Goal: Task Accomplishment & Management: Complete application form

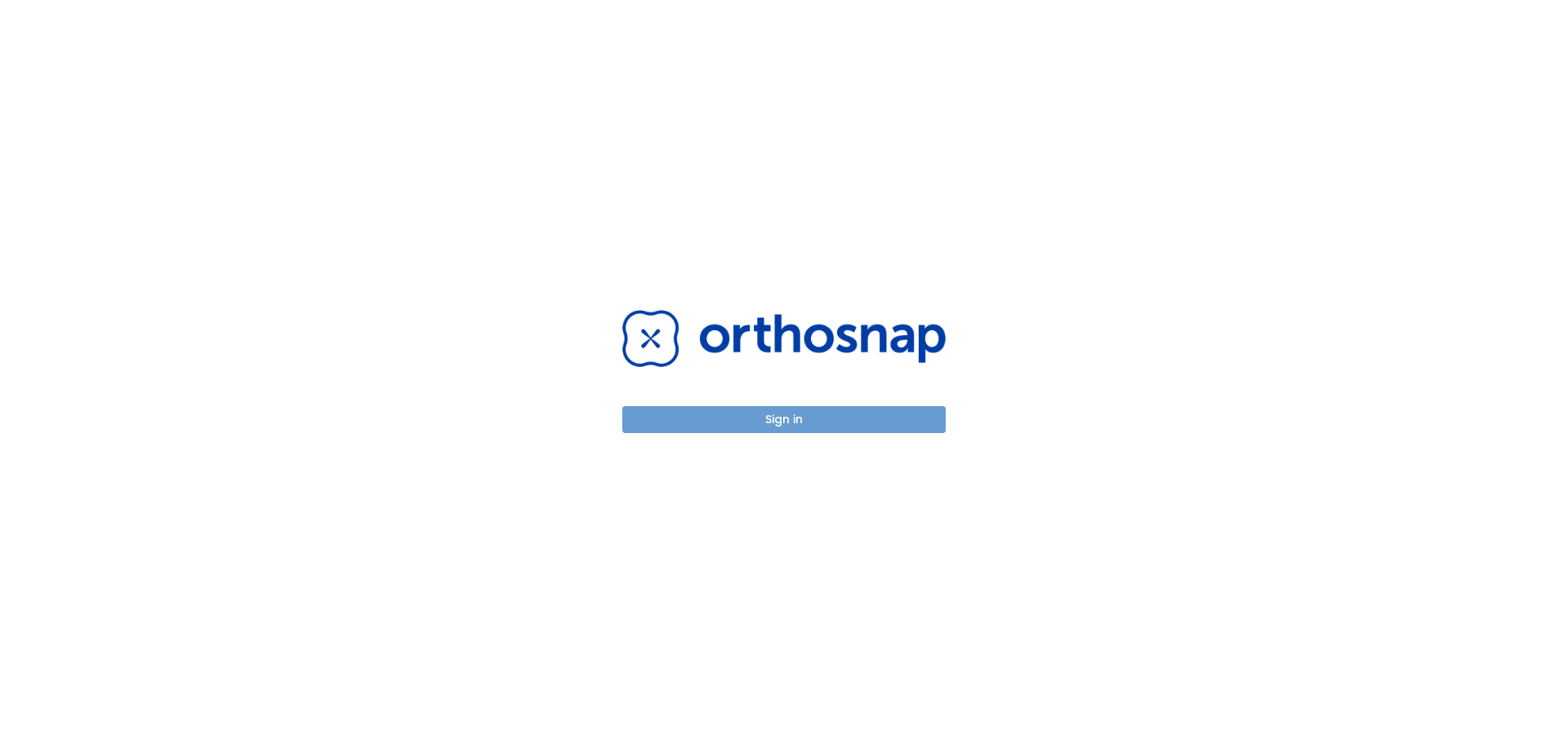
click at [828, 410] on button "Sign in" at bounding box center [783, 419] width 323 height 27
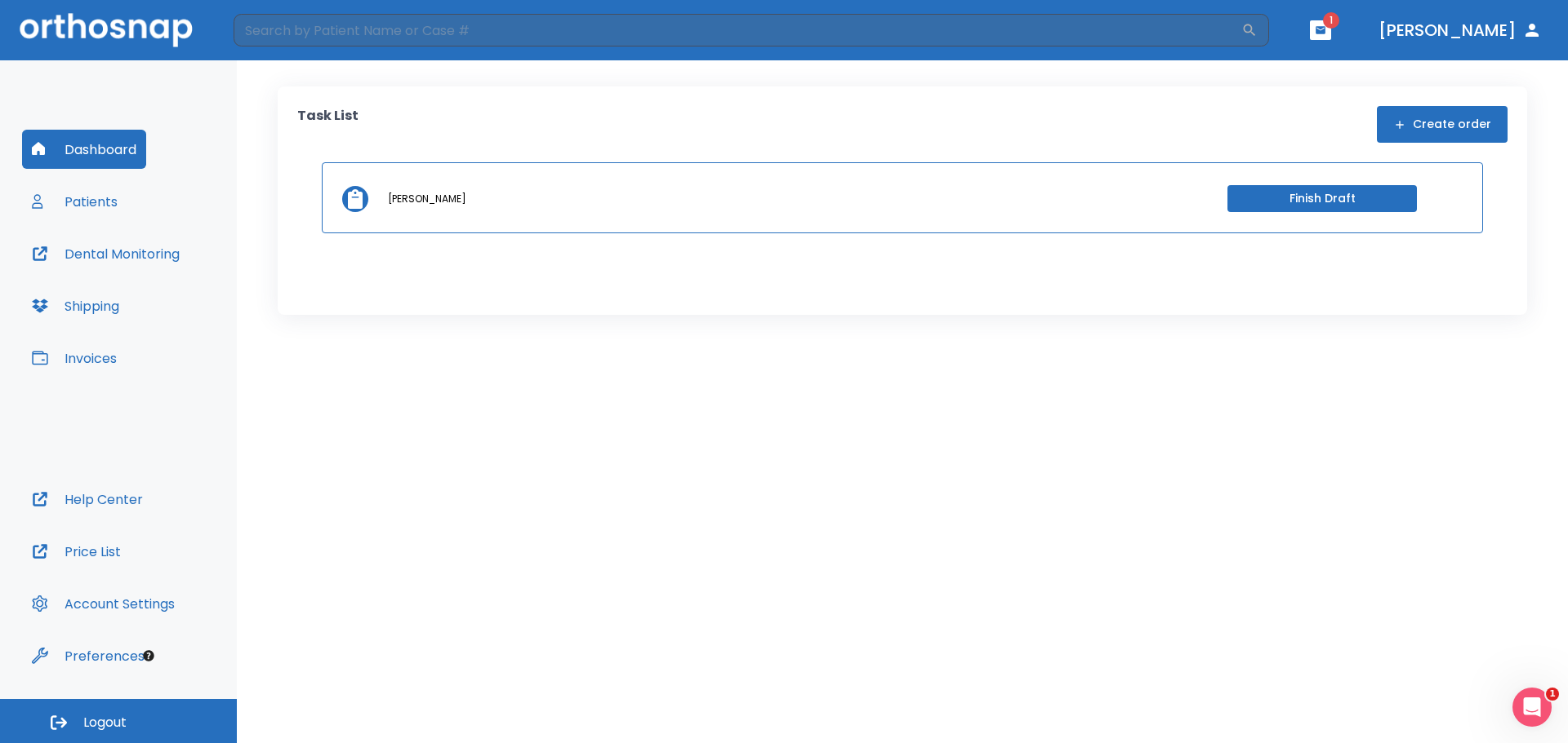
click at [1371, 202] on button "Finish Draft" at bounding box center [1322, 198] width 190 height 27
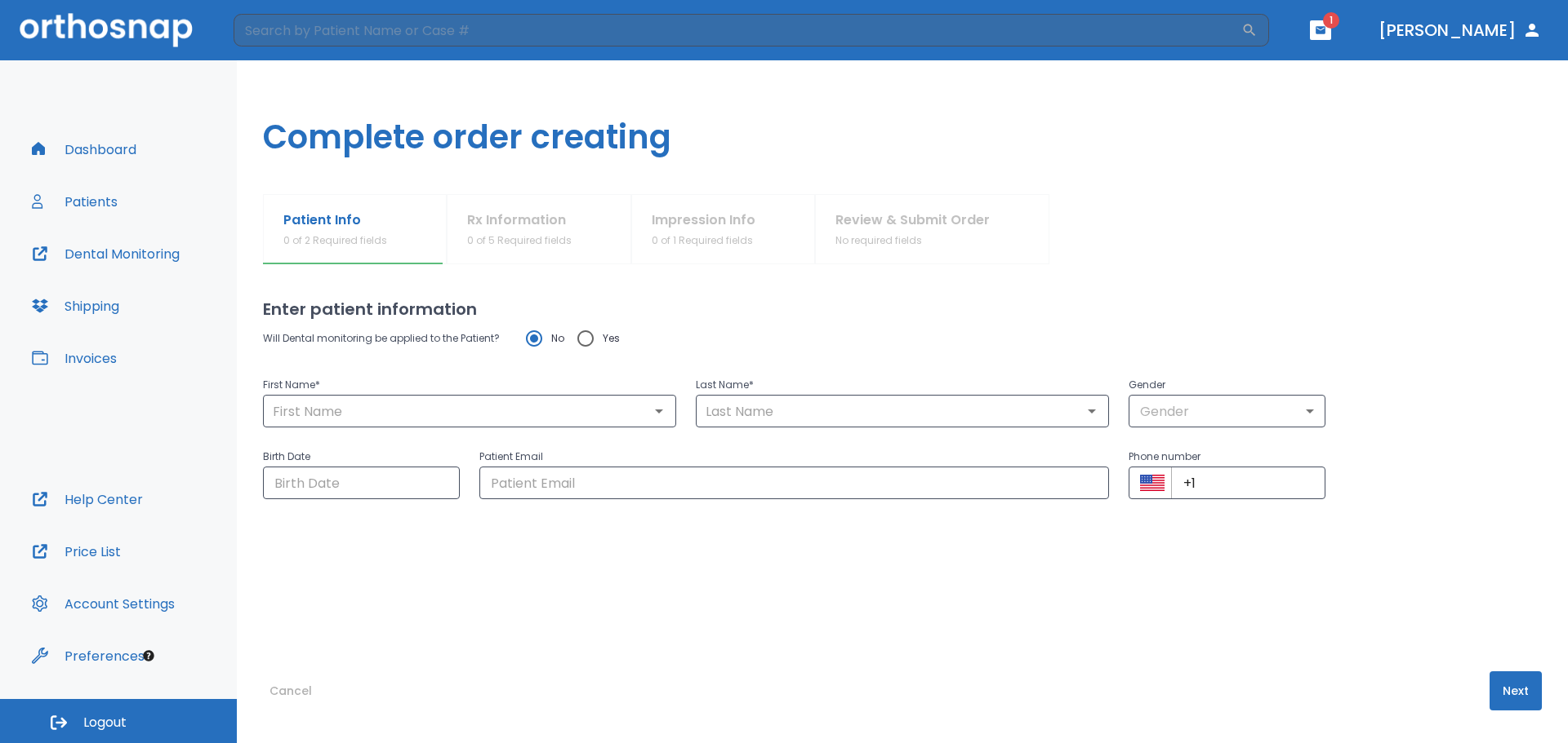
type input "Yana"
type input "[PERSON_NAME]"
type input "0"
type input "[DATE]"
type input "[EMAIL_ADDRESS][DOMAIN_NAME]"
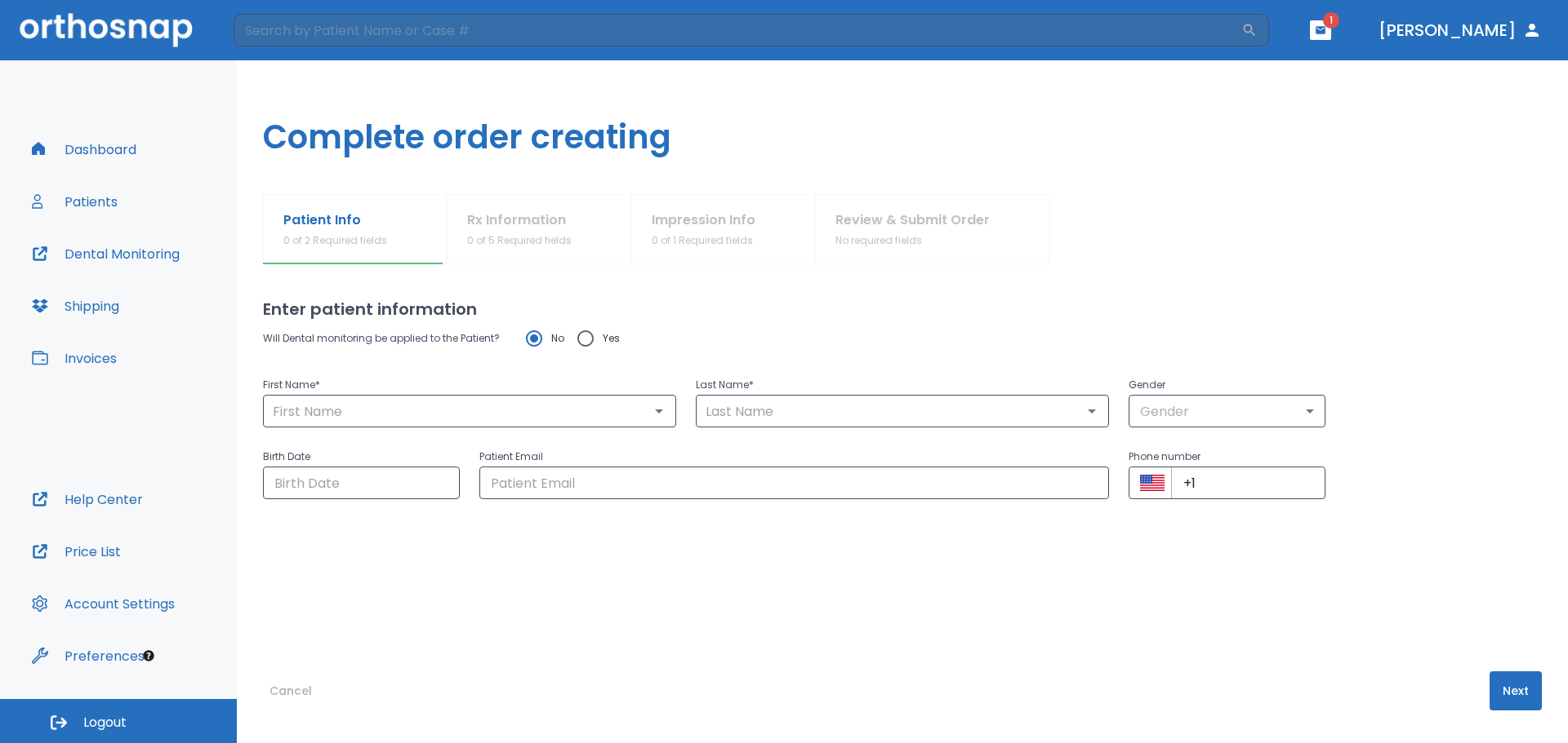
type input "[PHONE_NUMBER]"
radio input "false"
radio input "true"
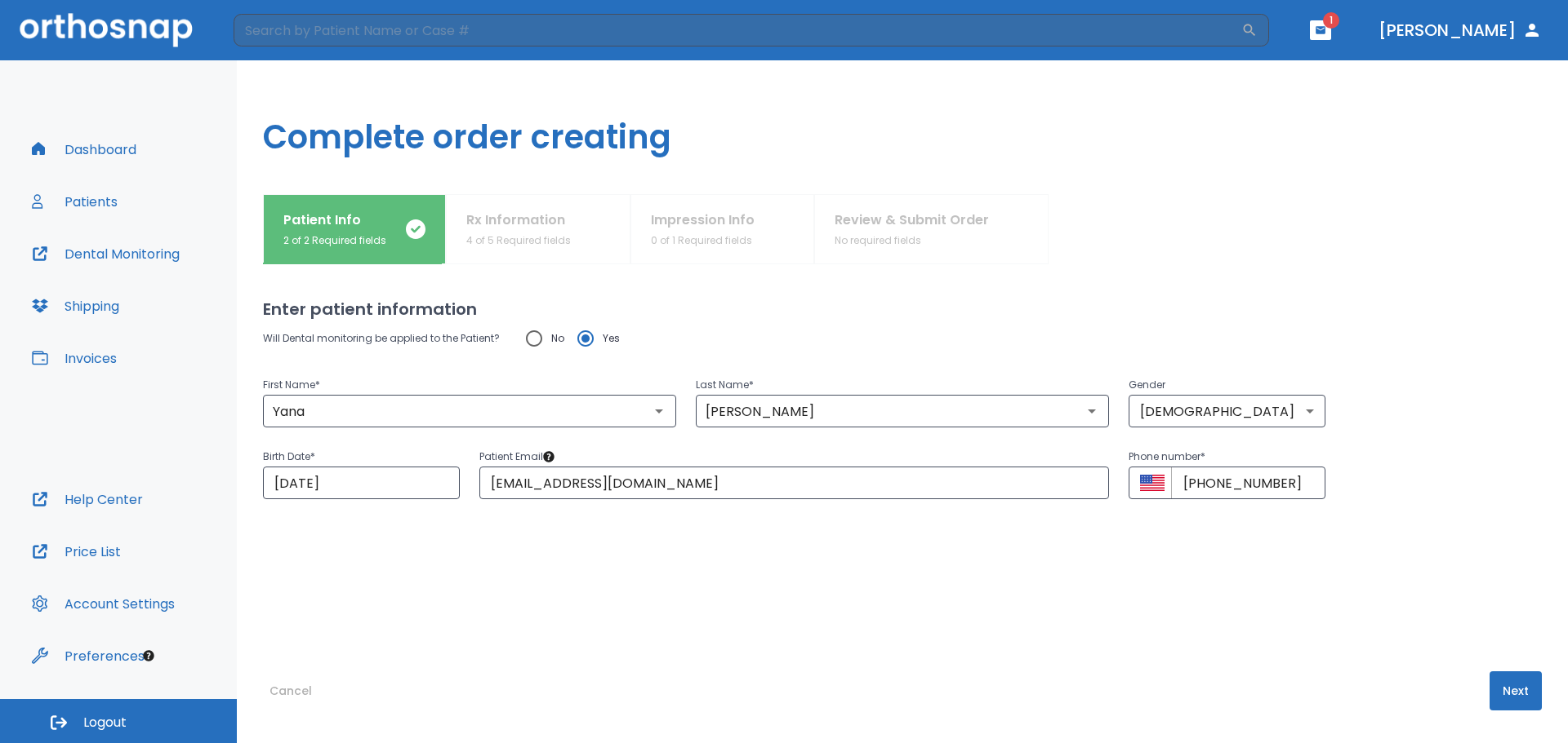
click at [541, 248] on div "Patient Info 2 of 2 Required fields Rx Information 4 of 5 Required fields Impre…" at bounding box center [902, 229] width 1278 height 70
click at [673, 484] on input "[EMAIL_ADDRESS][DOMAIN_NAME]" at bounding box center [794, 482] width 630 height 33
type input "m"
type input "yarovenko.yana15@gmail.com"
click at [1507, 700] on button "Next" at bounding box center [1516, 692] width 52 height 40
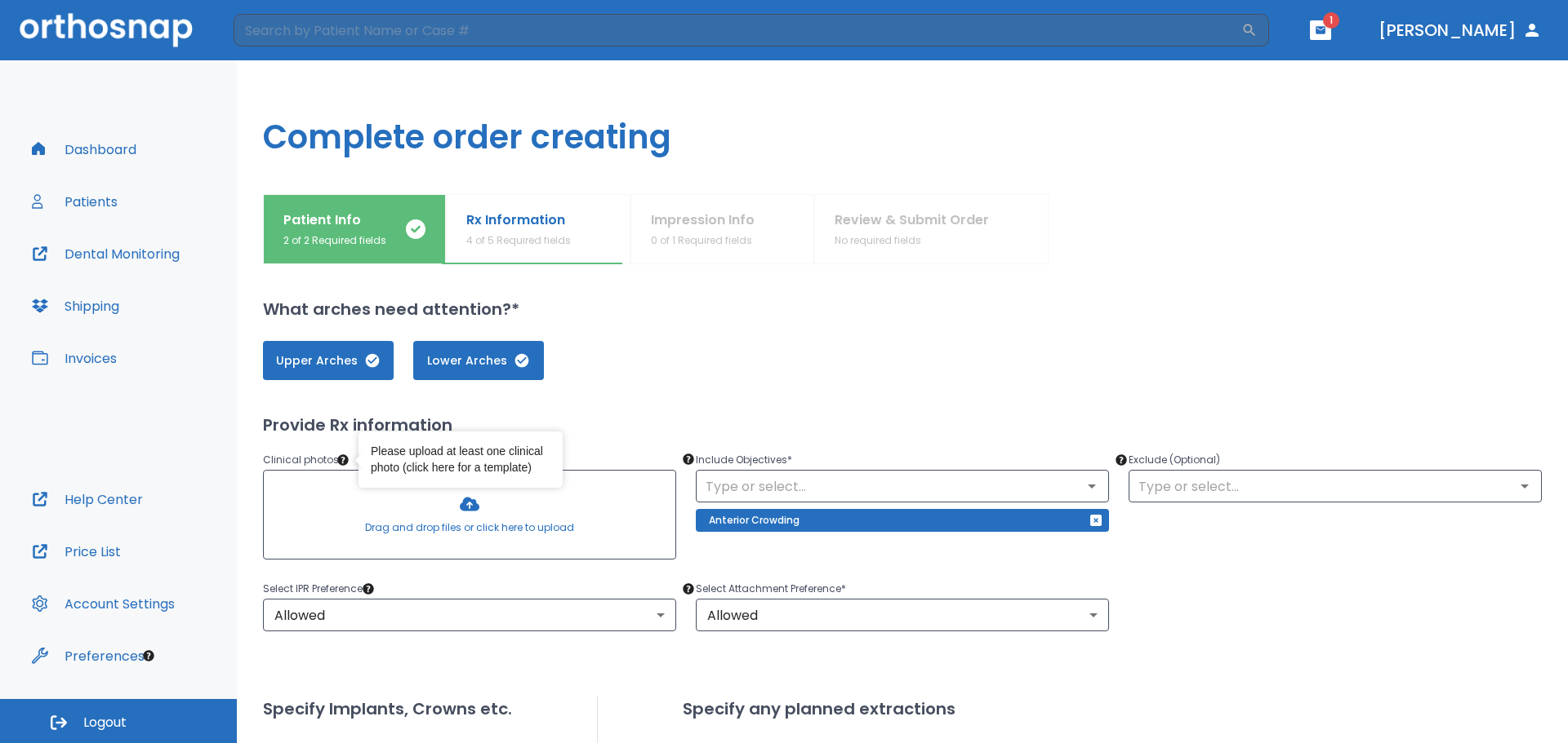
click at [458, 467] on link "click here for a template" at bounding box center [467, 467] width 122 height 13
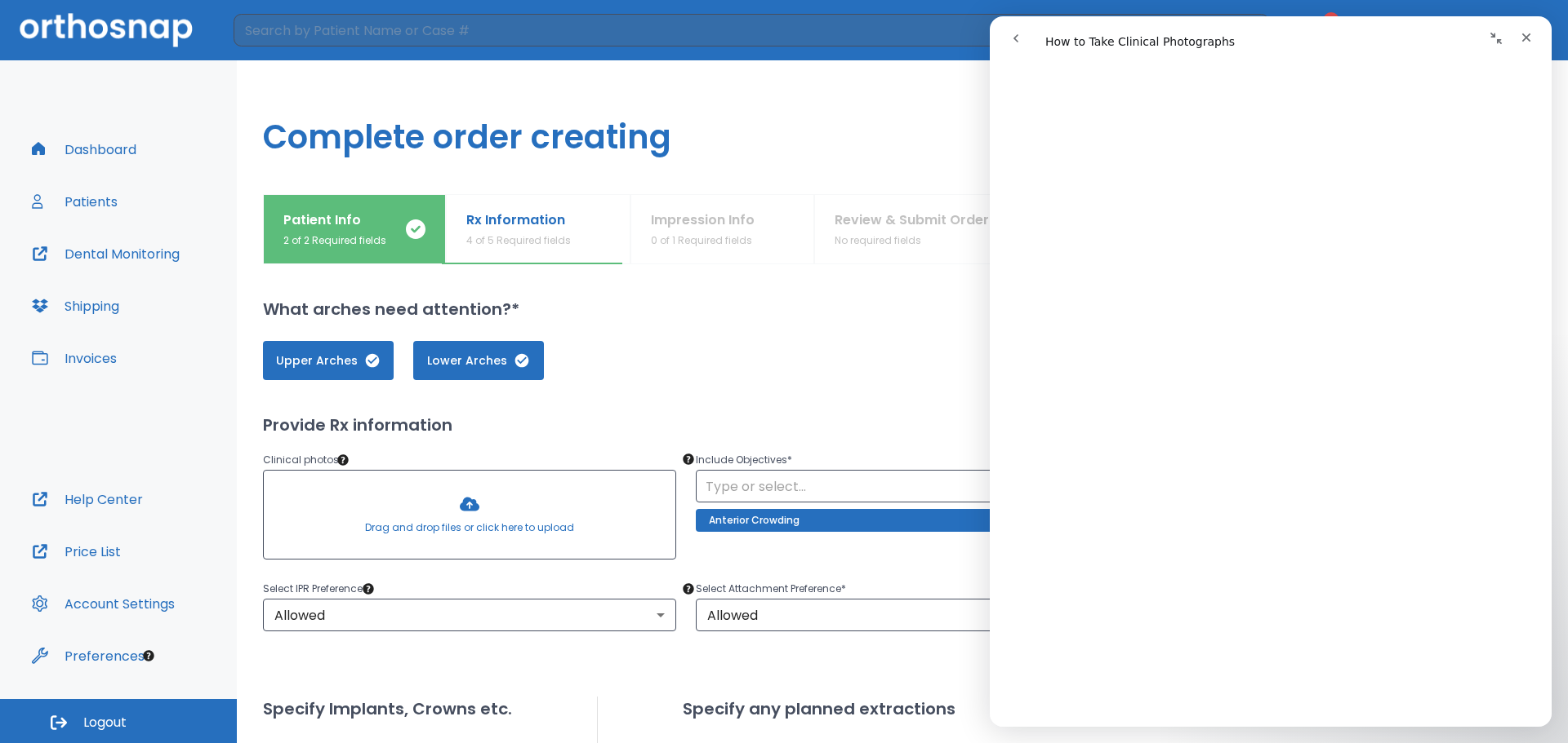
scroll to position [3836, 0]
click at [1521, 37] on icon "Close" at bounding box center [1525, 37] width 13 height 13
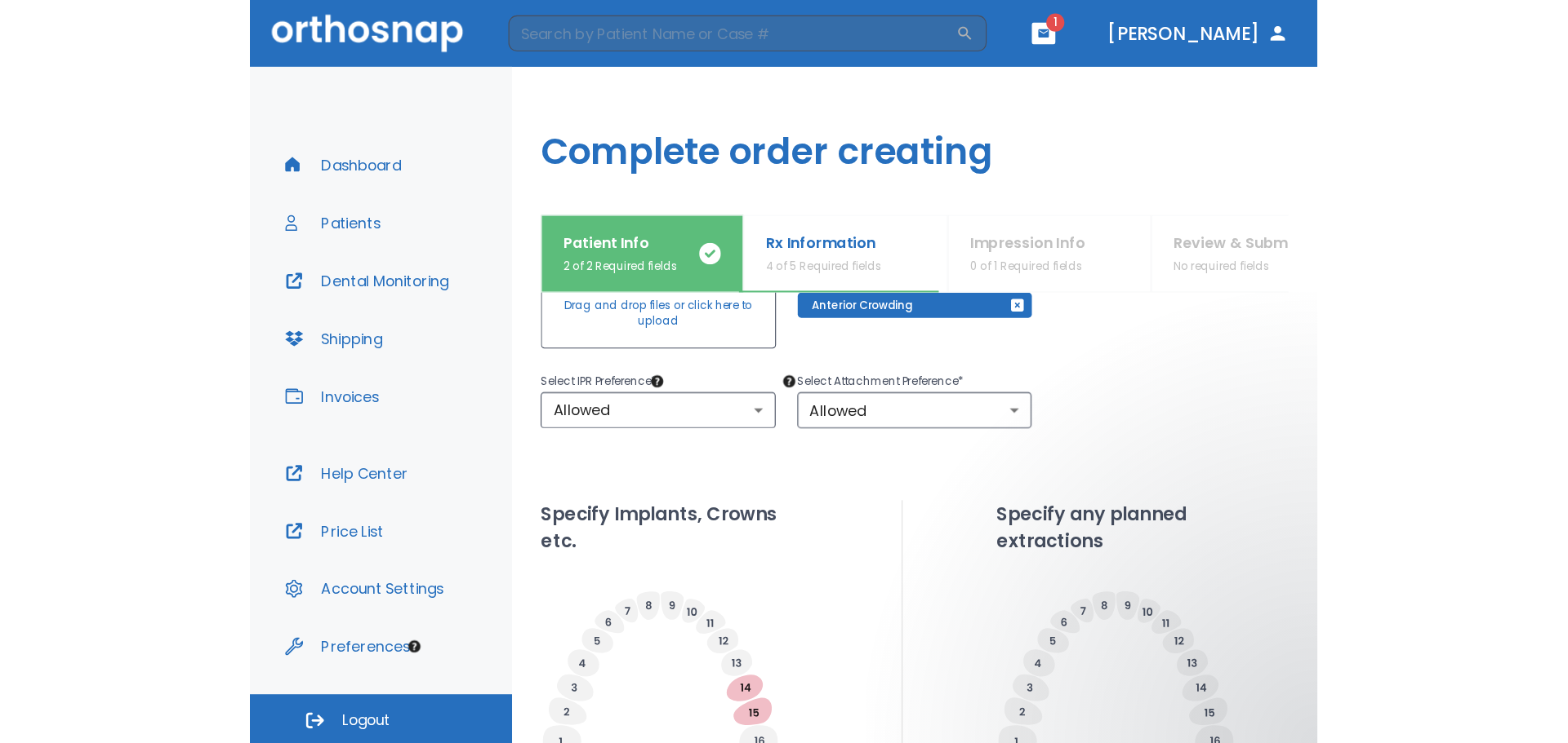
scroll to position [163, 0]
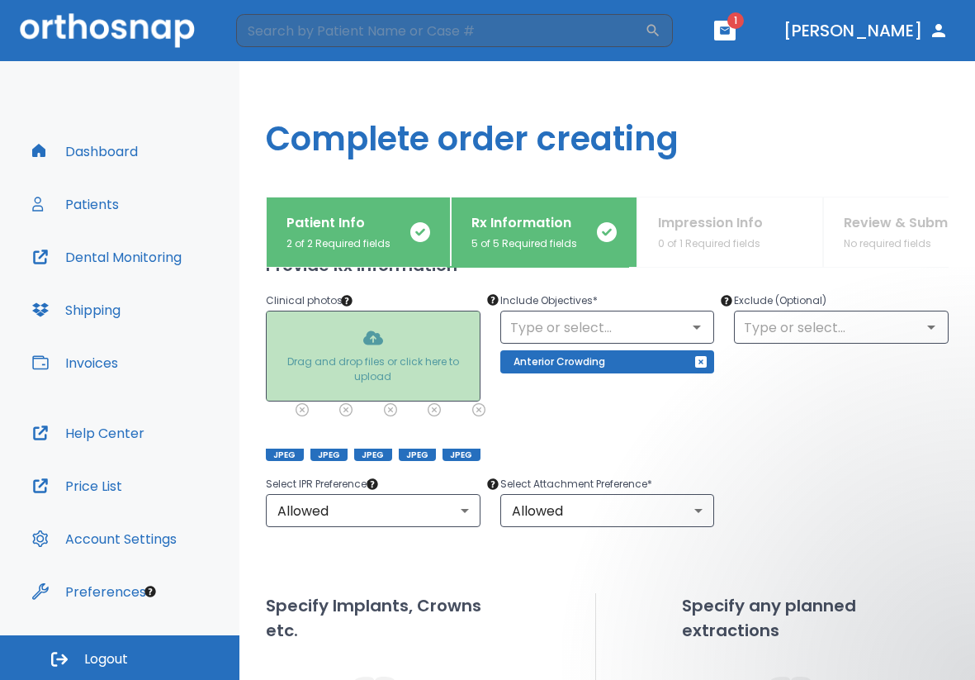
click at [382, 363] on div at bounding box center [373, 355] width 213 height 89
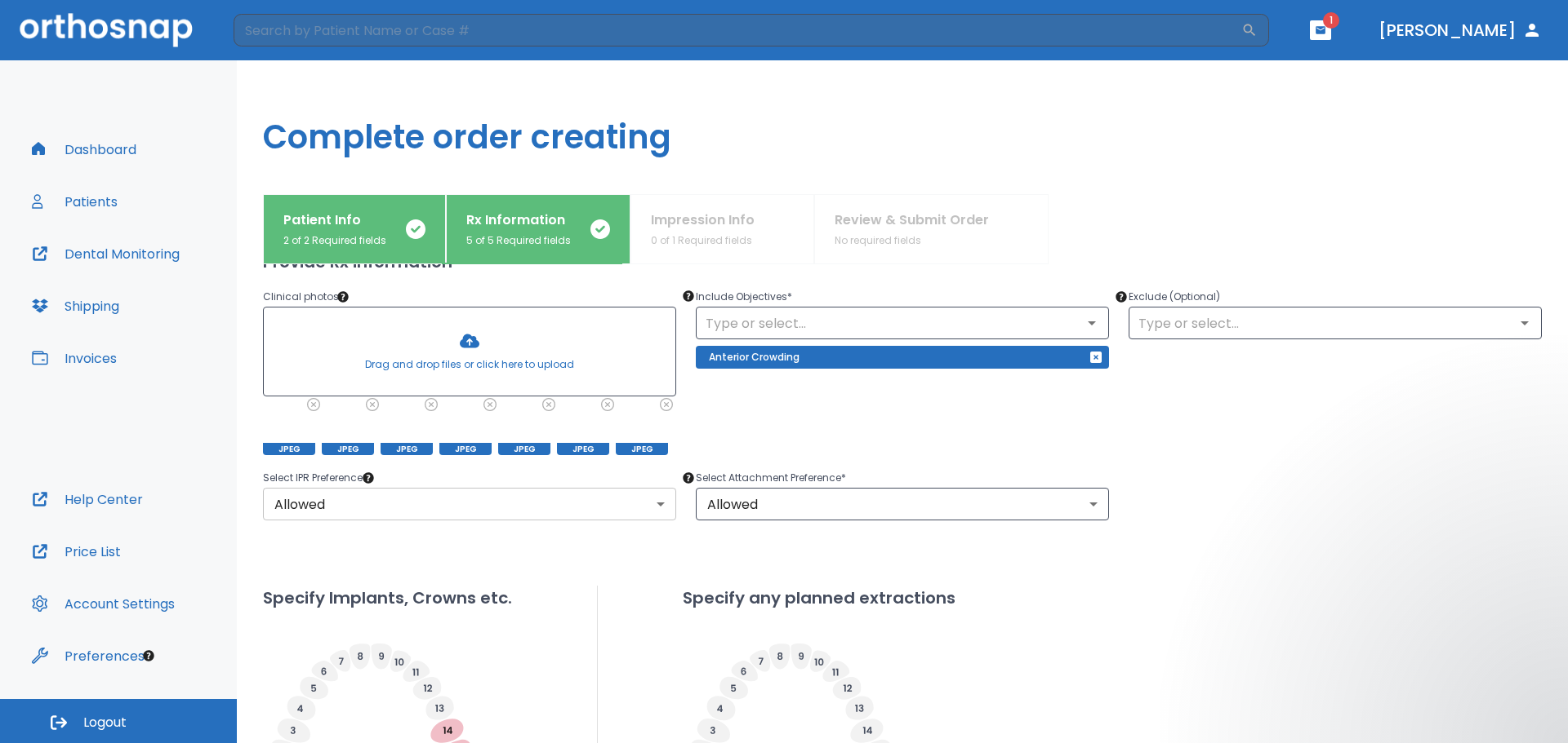
scroll to position [408, 0]
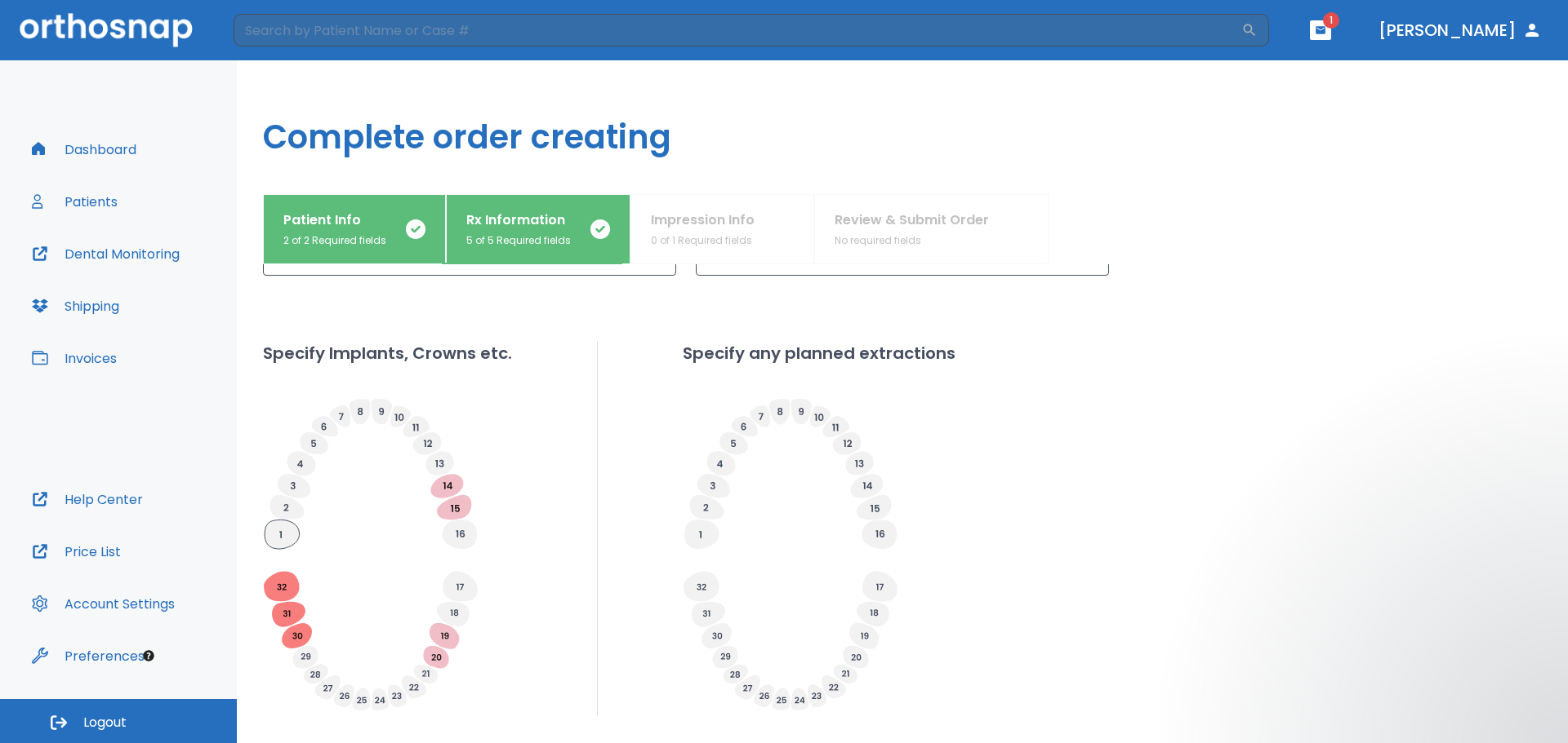
click at [274, 545] on icon at bounding box center [282, 535] width 35 height 30
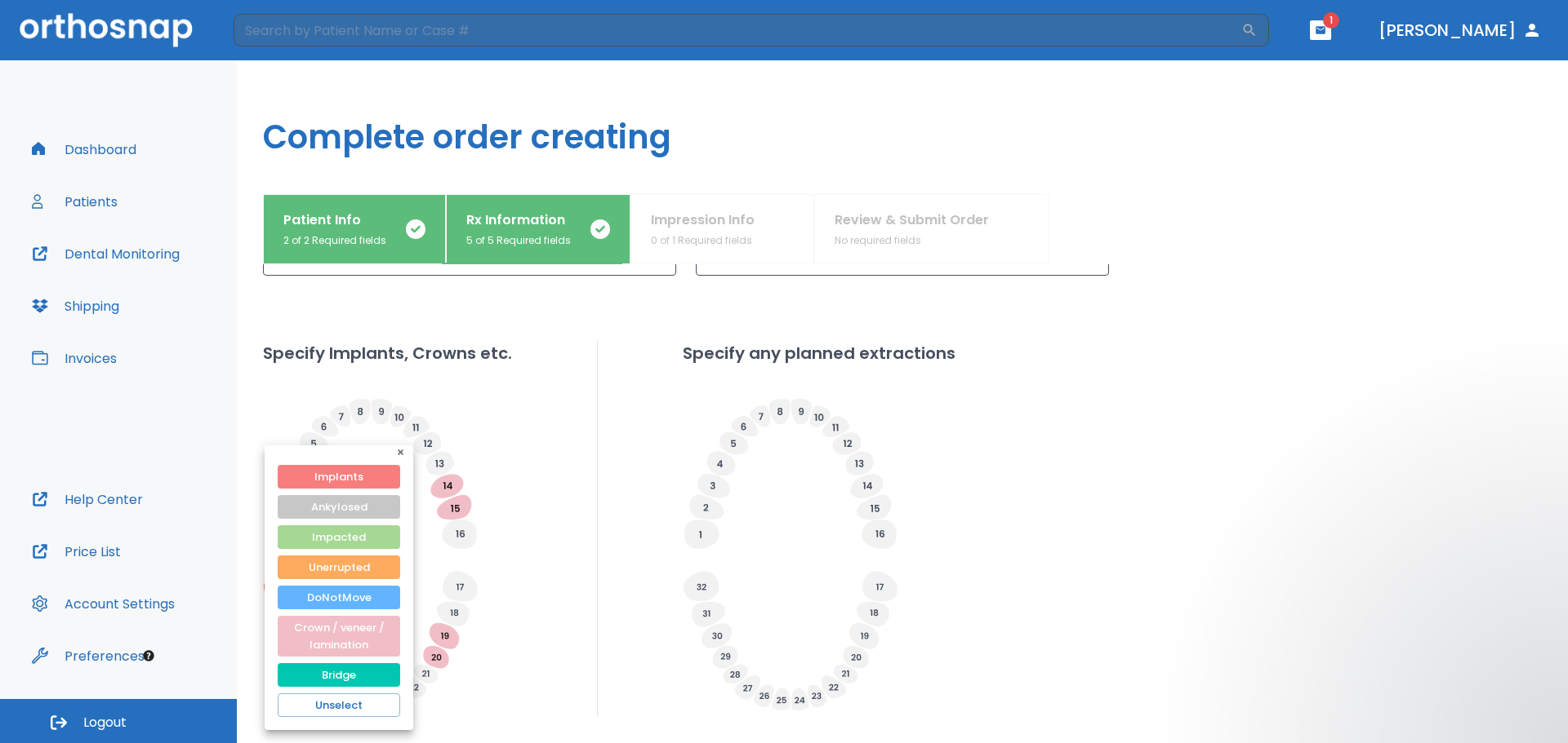
click at [511, 513] on div at bounding box center [784, 372] width 1568 height 743
click at [399, 453] on icon "button" at bounding box center [400, 453] width 6 height 6
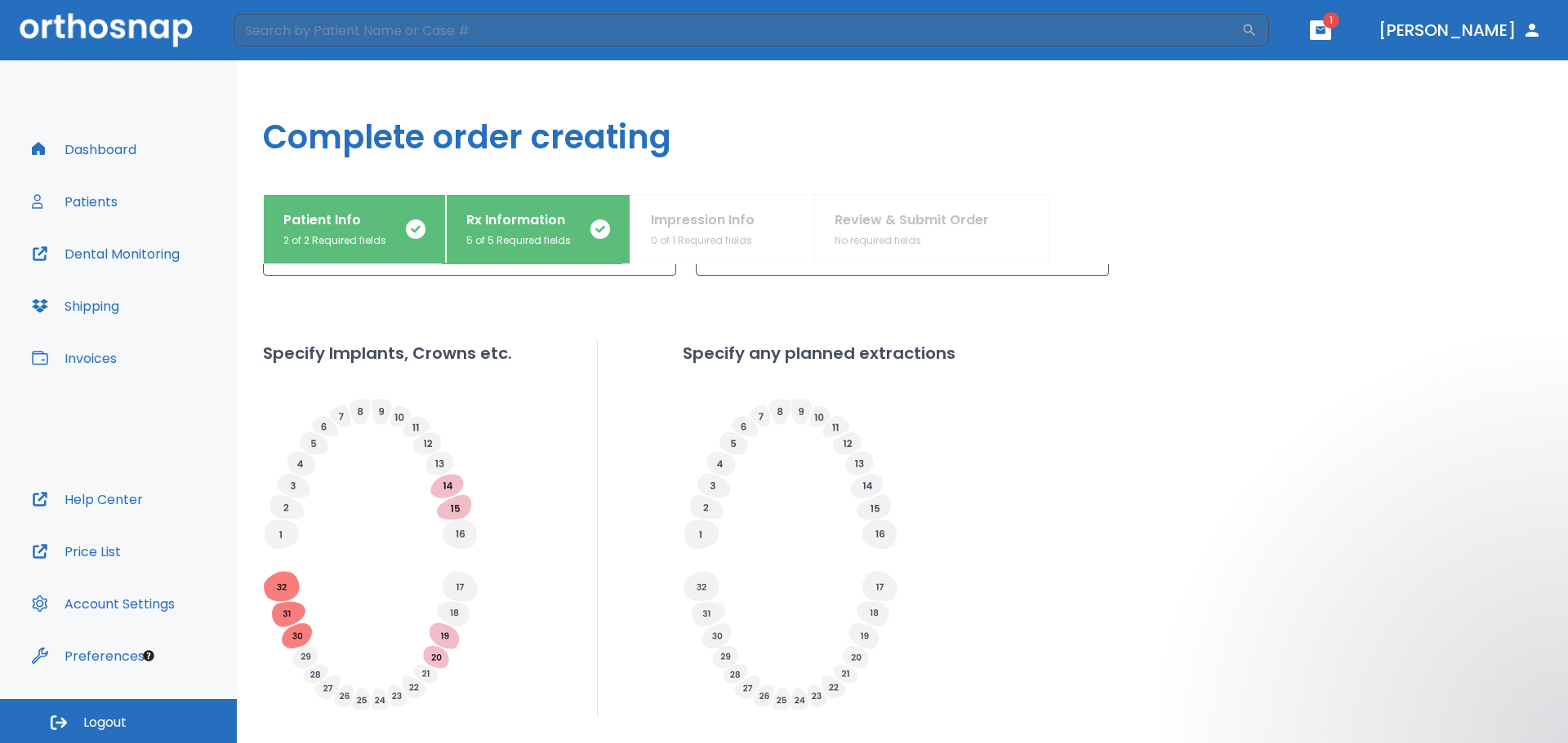
scroll to position [518, 0]
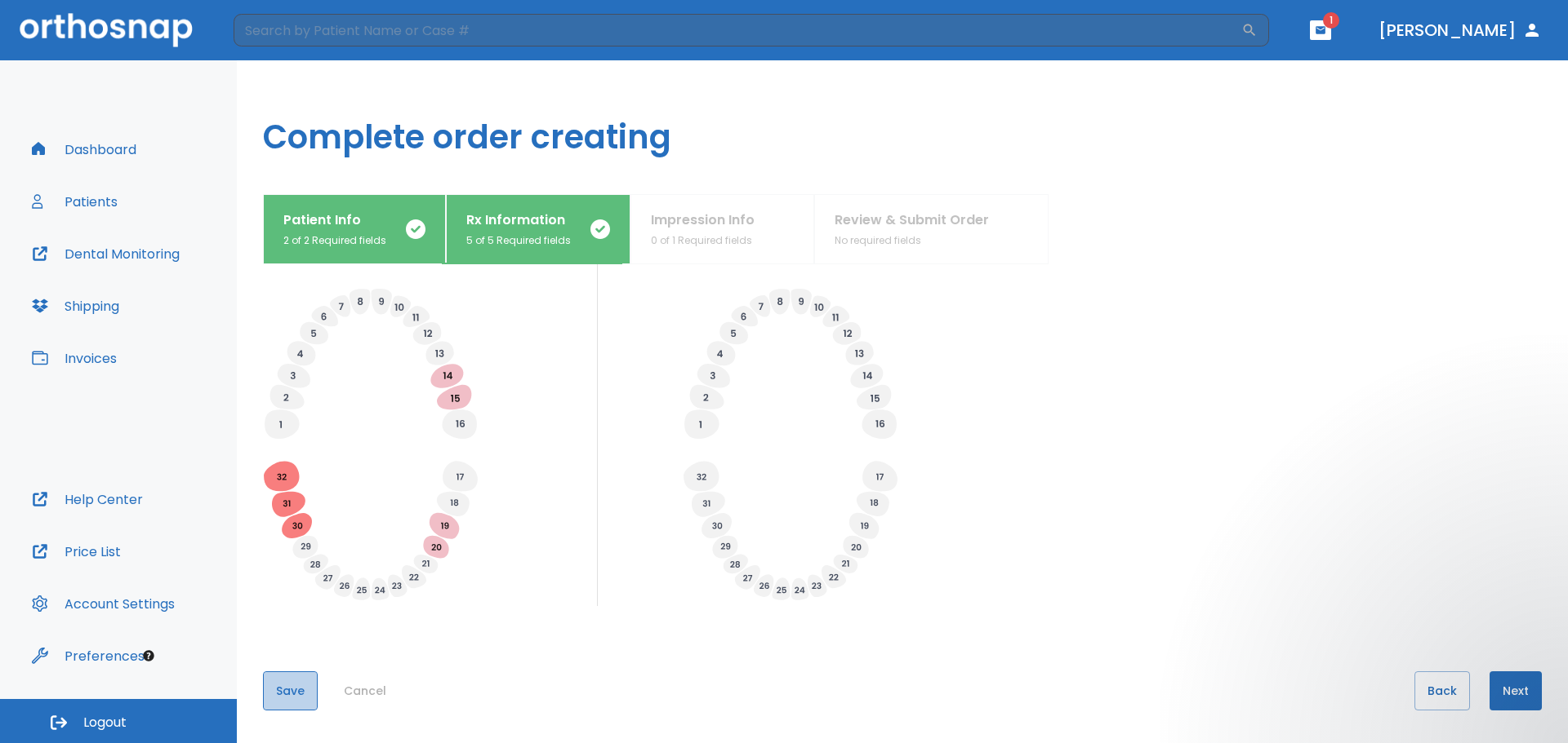
click at [303, 690] on button "Save" at bounding box center [290, 692] width 54 height 40
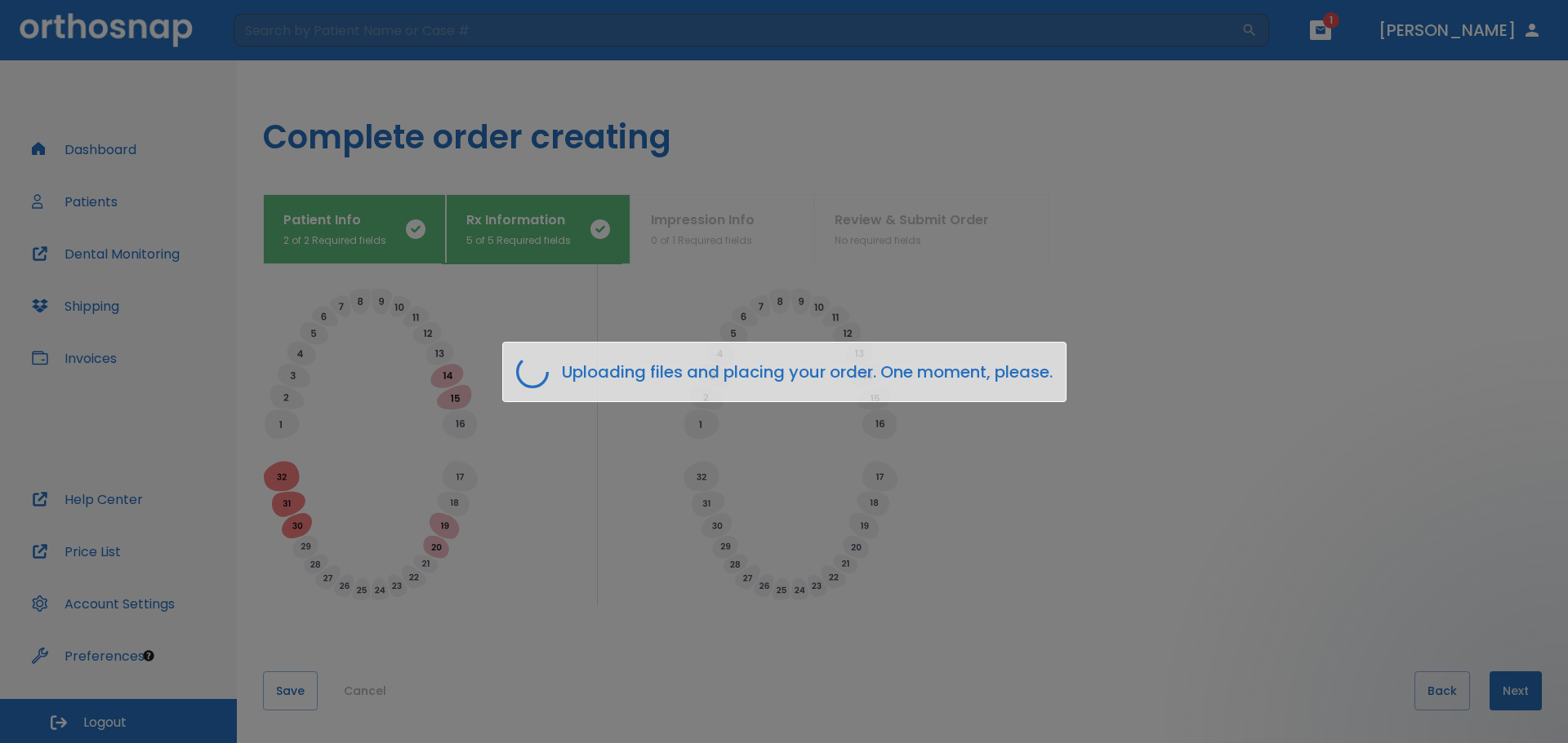
click at [1169, 460] on div "Uploading files and placing your order. One moment, please." at bounding box center [784, 372] width 1568 height 743
click at [1117, 533] on div "Uploading files and placing your order. One moment, please." at bounding box center [784, 372] width 1568 height 743
click at [1314, 256] on div "Uploading files and placing your order. One moment, please." at bounding box center [784, 372] width 1568 height 743
drag, startPoint x: 1085, startPoint y: 388, endPoint x: 1100, endPoint y: 391, distance: 15.3
click at [1085, 389] on div "Uploading files and placing your order. One moment, please." at bounding box center [784, 372] width 1568 height 743
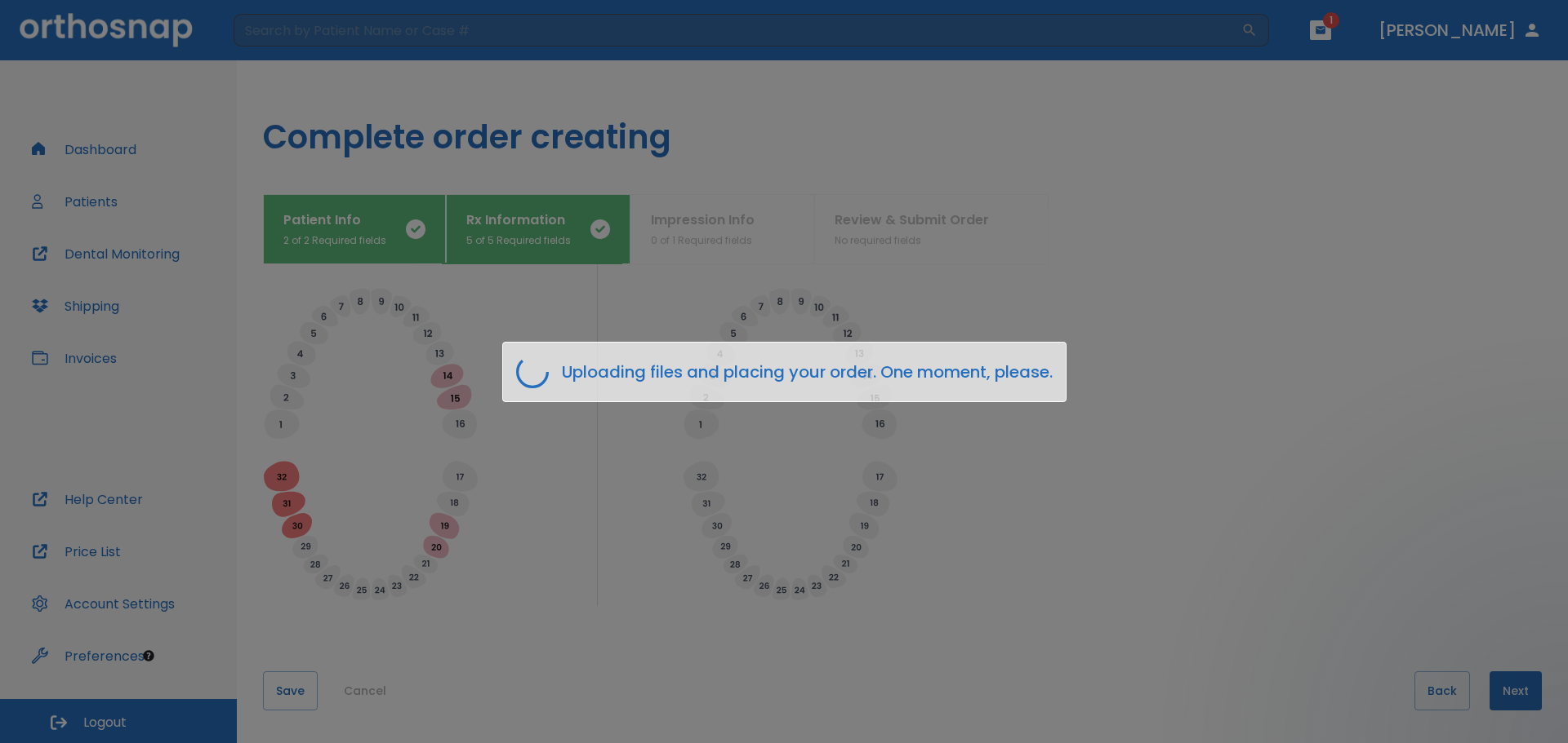
click at [512, 489] on div "Uploading files and placing your order. One moment, please." at bounding box center [784, 372] width 1568 height 743
click at [1451, 687] on div "Uploading files and placing your order. One moment, please." at bounding box center [784, 372] width 1568 height 743
click at [541, 383] on div "Uploading files and placing your order. One moment, please." at bounding box center [784, 372] width 565 height 60
click at [541, 377] on icon at bounding box center [532, 372] width 33 height 33
click at [1154, 390] on div "Uploading files and placing your order. One moment, please." at bounding box center [784, 372] width 1568 height 743
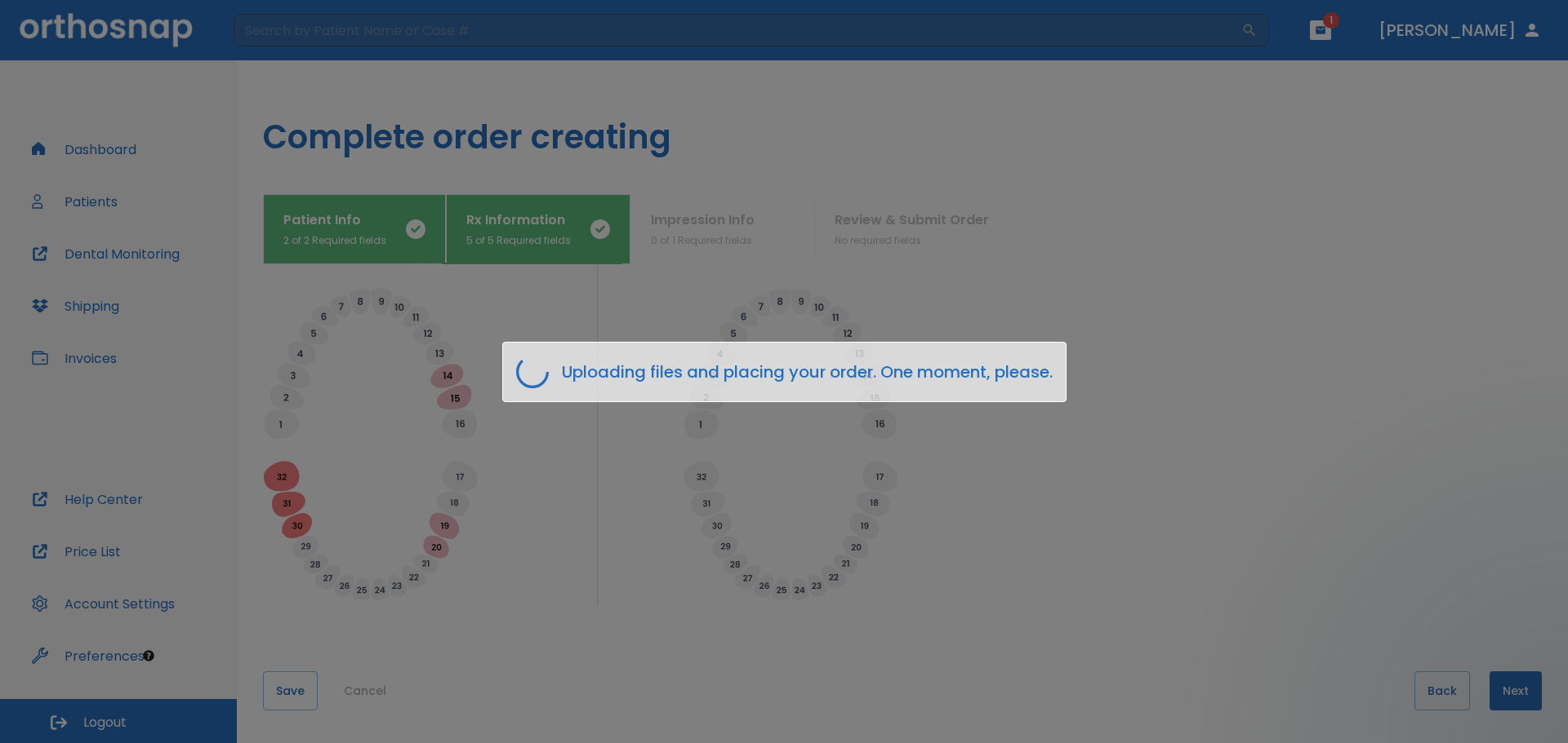
drag, startPoint x: 1128, startPoint y: 372, endPoint x: 1141, endPoint y: 474, distance: 102.8
click at [1141, 474] on div "Uploading files and placing your order. One moment, please." at bounding box center [784, 372] width 1568 height 743
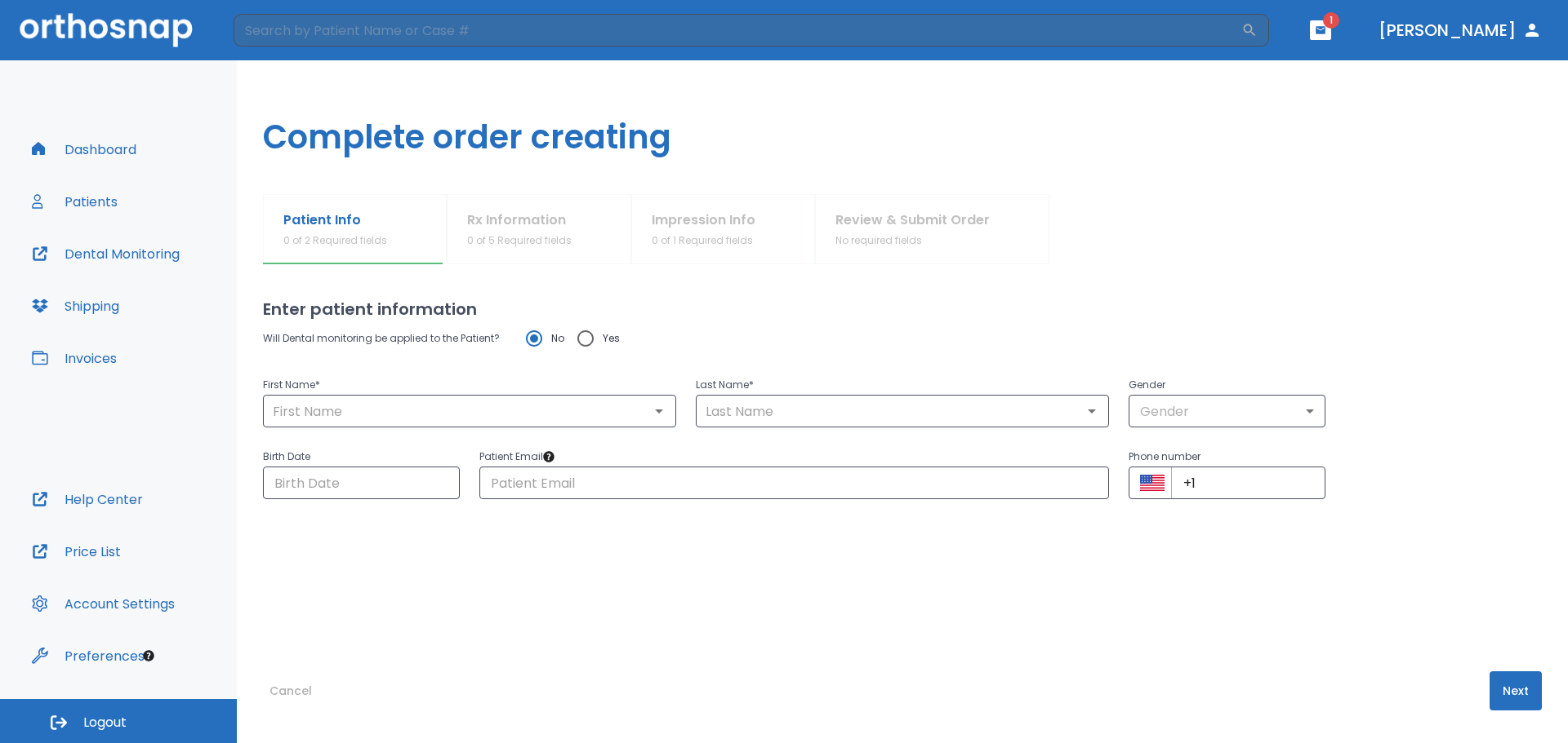
type input "Yana"
type input "[PERSON_NAME]"
type input "0"
type input "[DATE]"
type input "[EMAIL_ADDRESS][DOMAIN_NAME]"
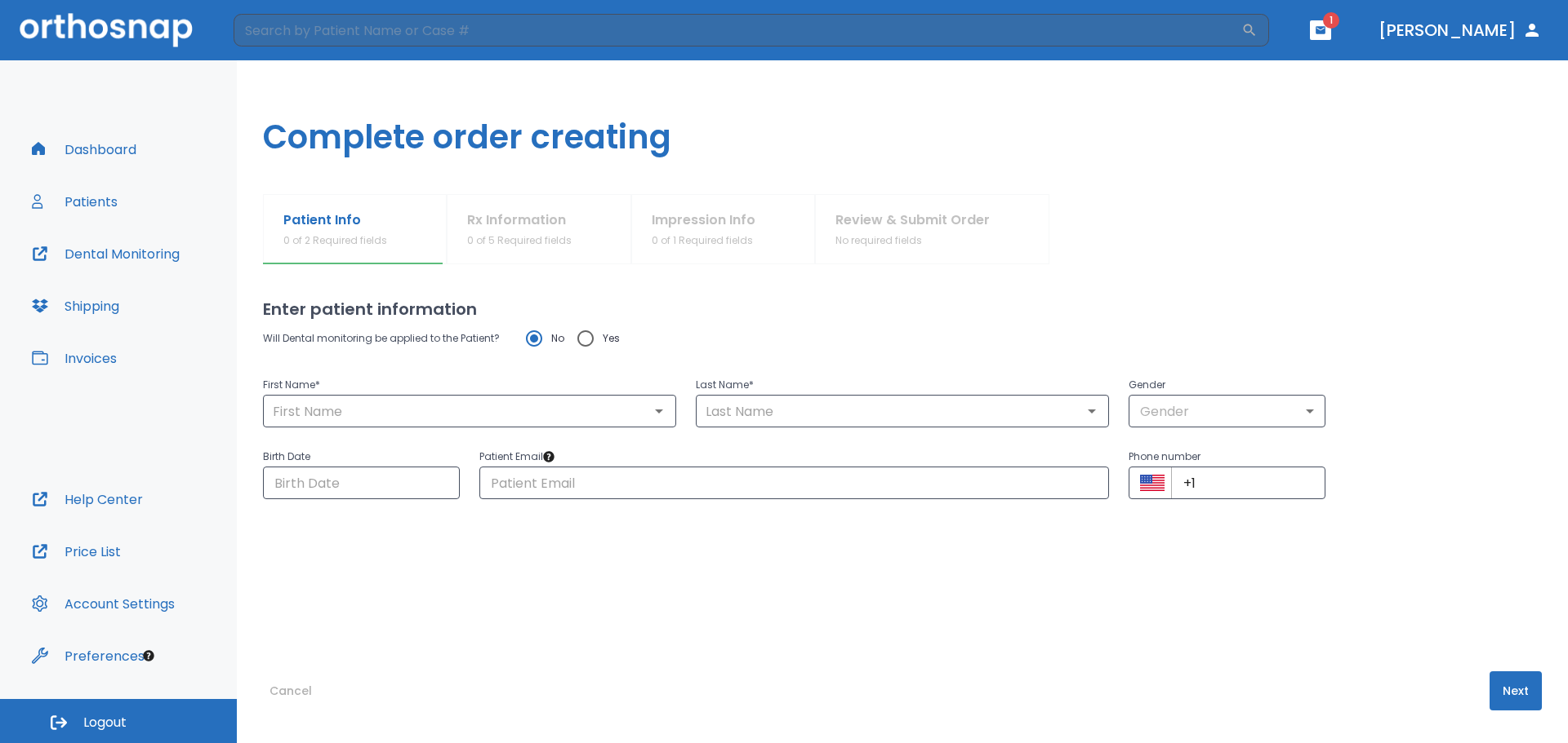
type input "[PHONE_NUMBER]"
radio input "false"
radio input "true"
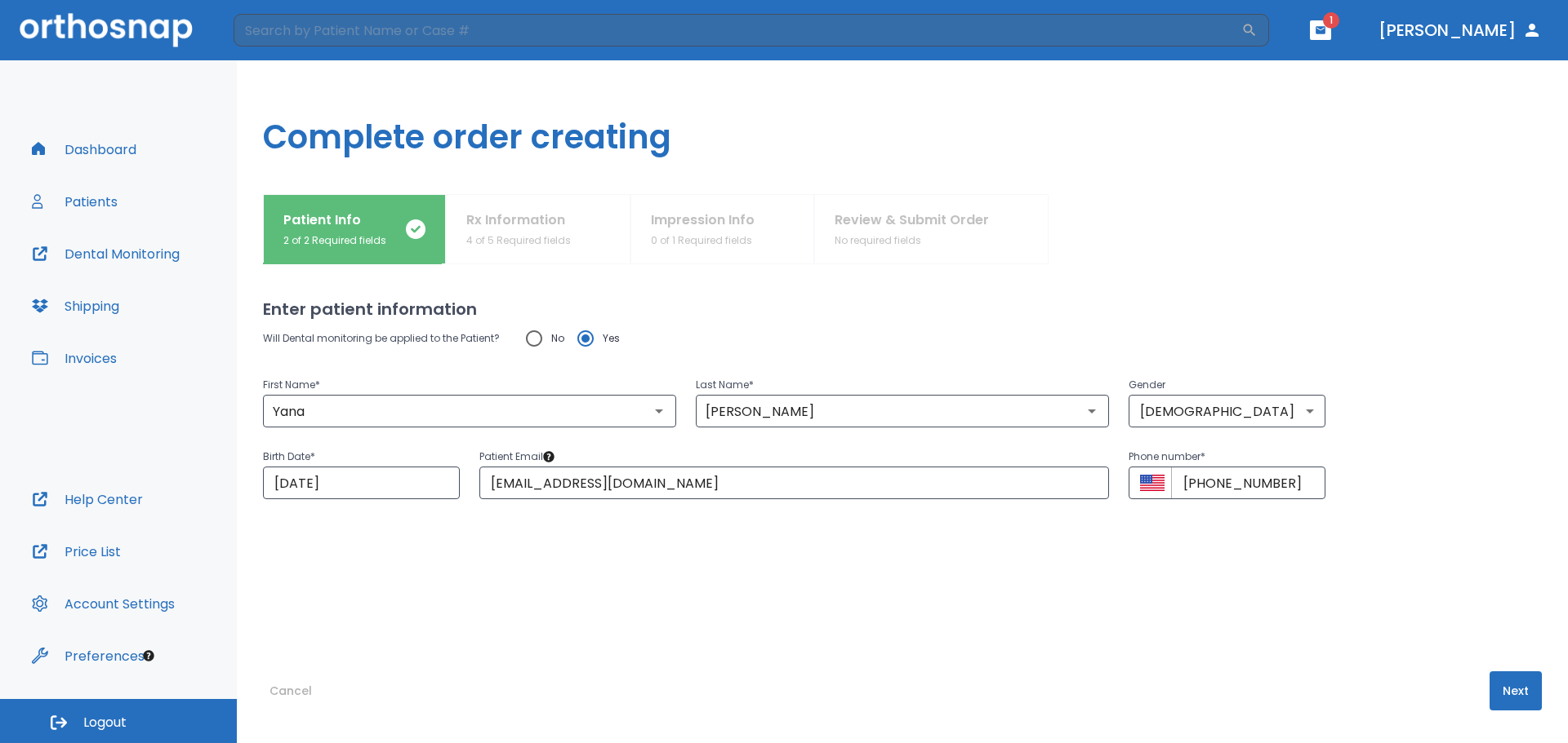
click at [1512, 704] on button "Next" at bounding box center [1516, 692] width 52 height 40
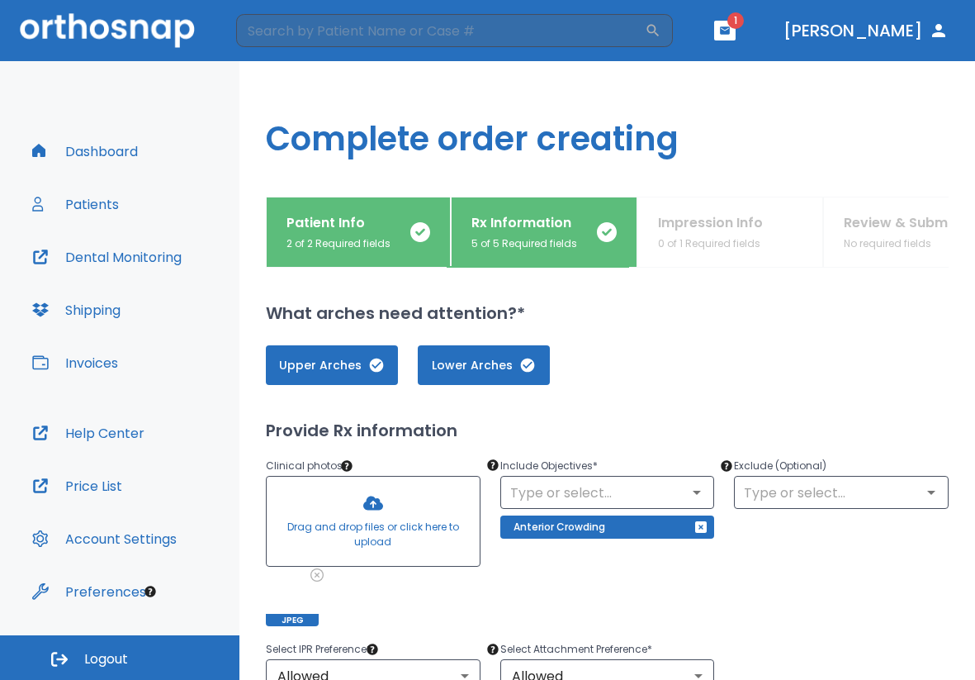
click at [384, 537] on div at bounding box center [373, 521] width 213 height 89
drag, startPoint x: 279, startPoint y: 590, endPoint x: 360, endPoint y: 493, distance: 126.1
click at [346, 505] on div "Drag and drop files or click here to upload JPEG" at bounding box center [373, 551] width 215 height 150
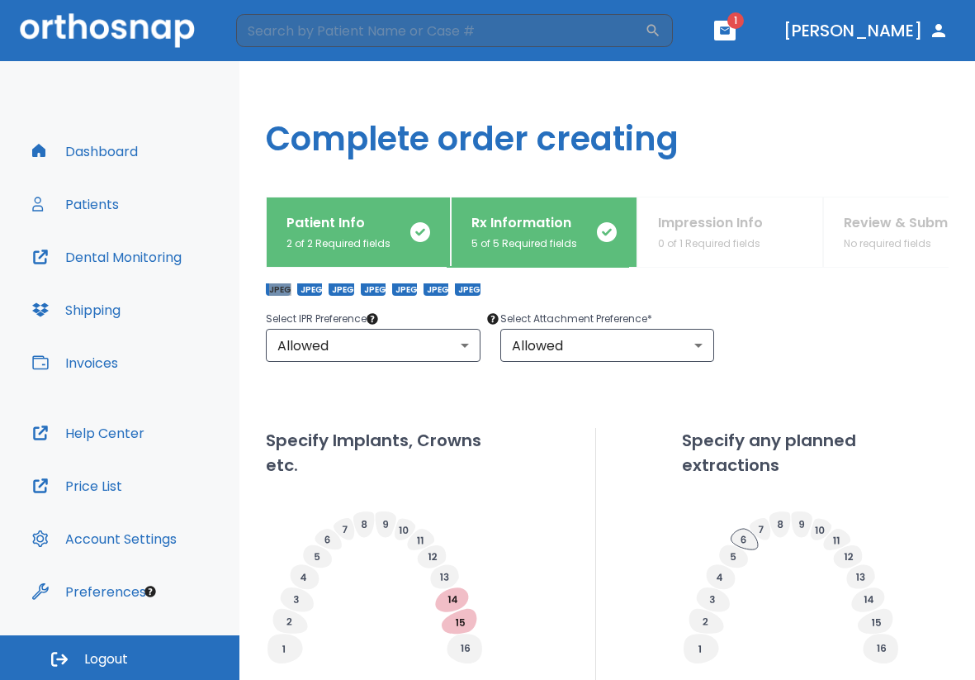
scroll to position [622, 0]
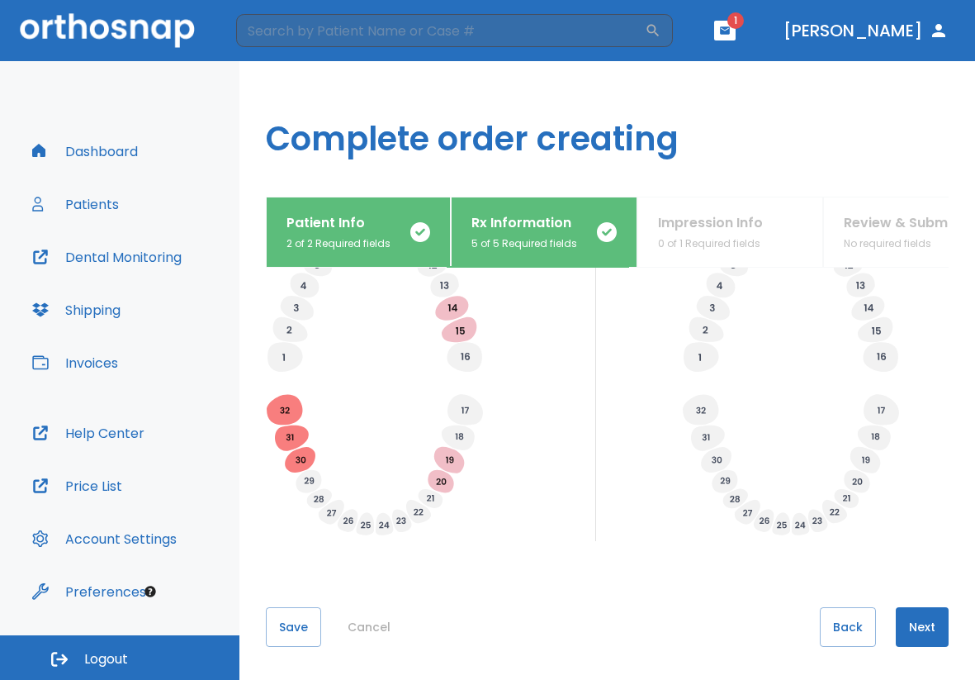
click at [901, 629] on button "Next" at bounding box center [922, 627] width 53 height 40
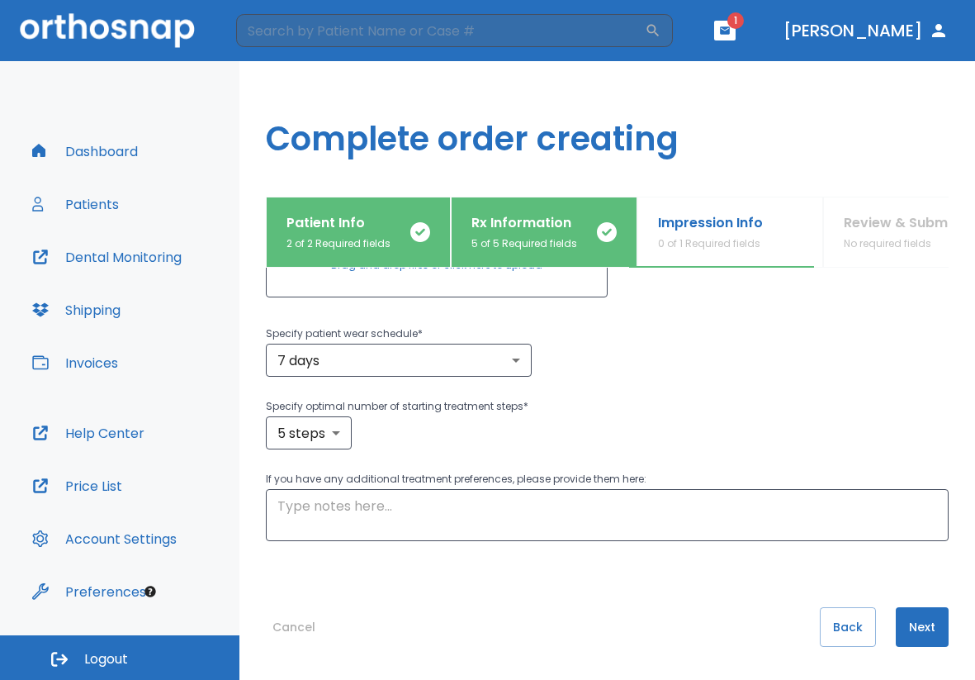
scroll to position [0, 0]
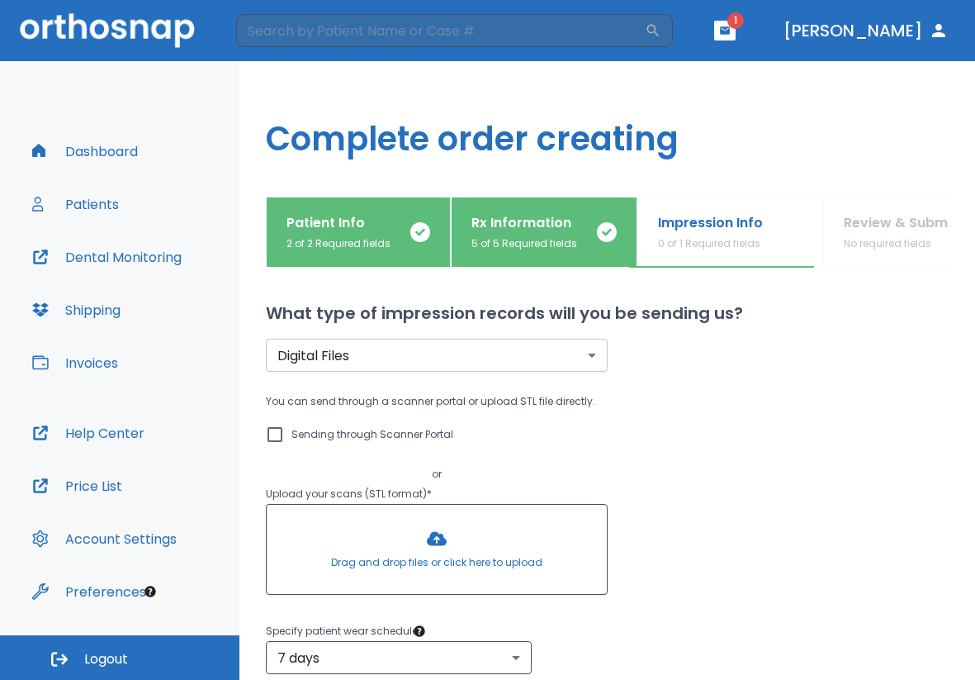
click at [588, 350] on body "​ 1 [PERSON_NAME] Dashboard Patients Dental Monitoring Shipping Invoices Help C…" at bounding box center [487, 340] width 975 height 680
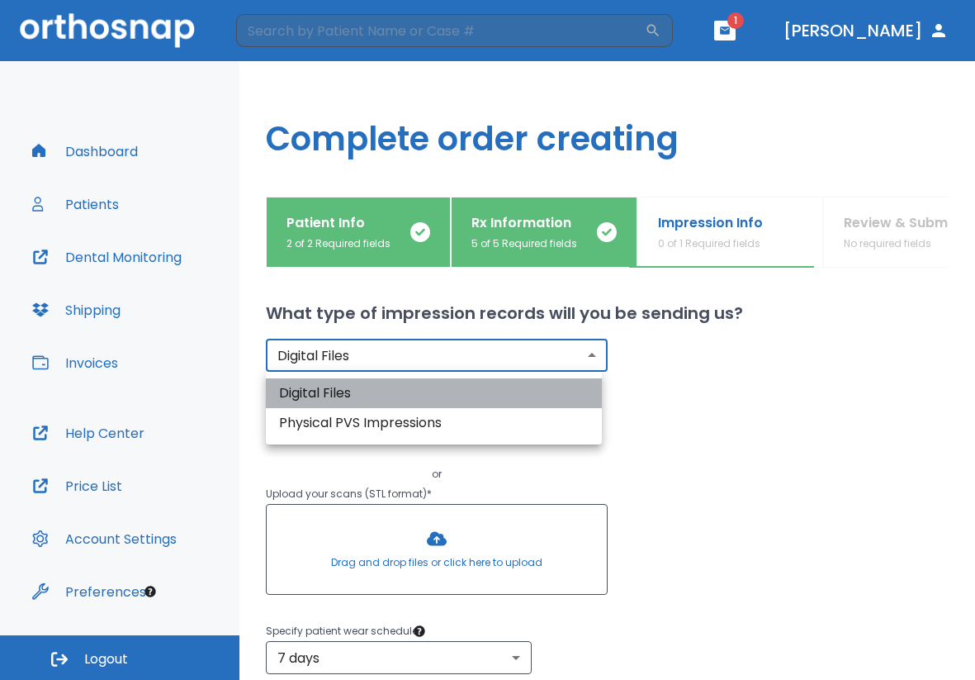
click at [567, 396] on li "Digital Files" at bounding box center [434, 393] width 336 height 30
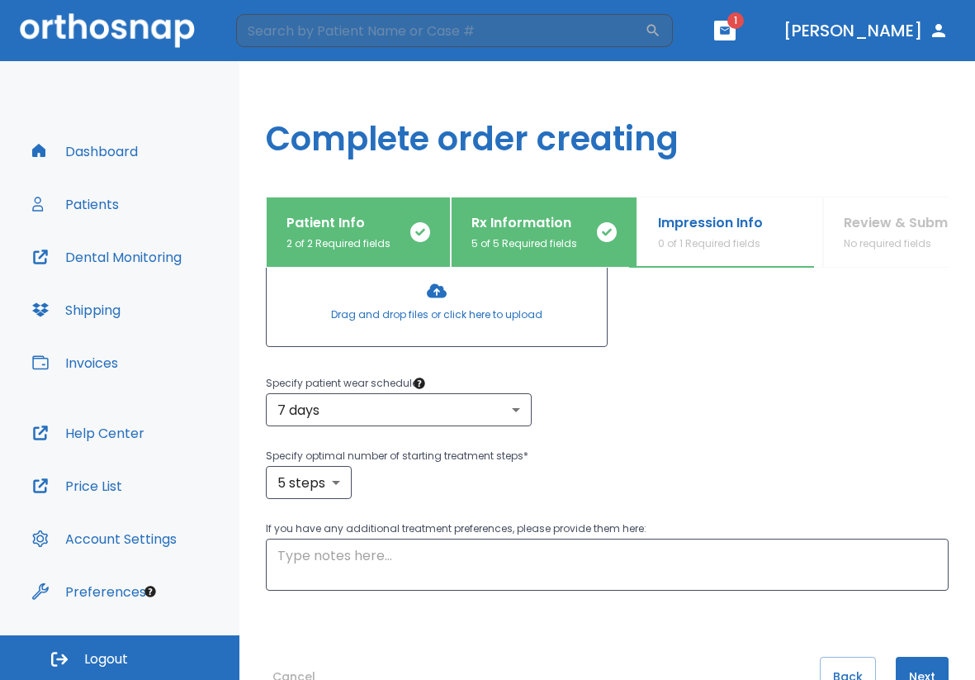
scroll to position [297, 0]
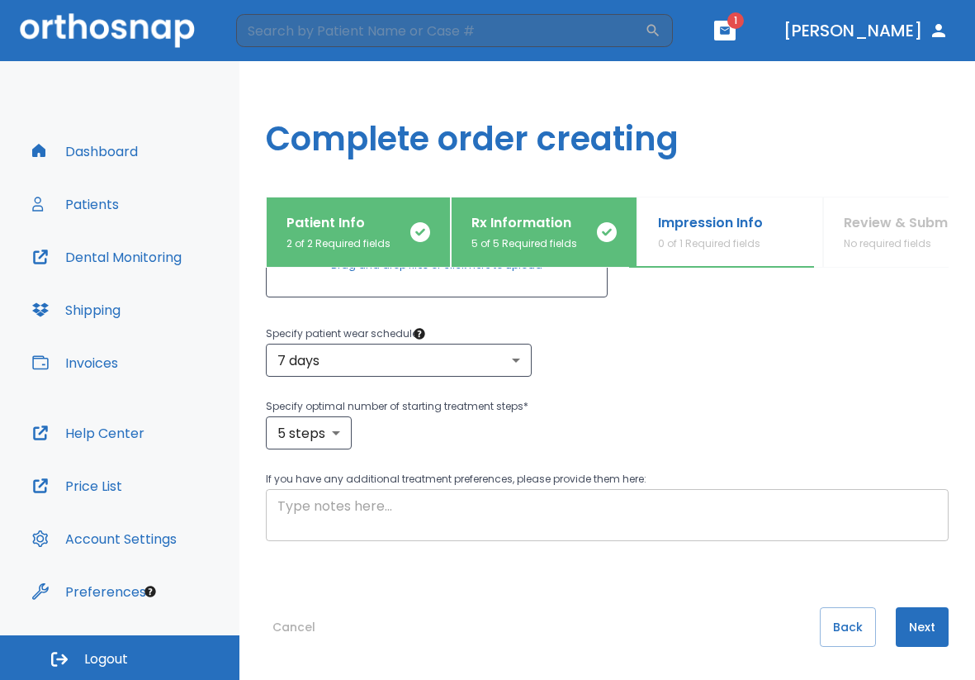
click at [291, 494] on div "x ​" at bounding box center [607, 515] width 683 height 52
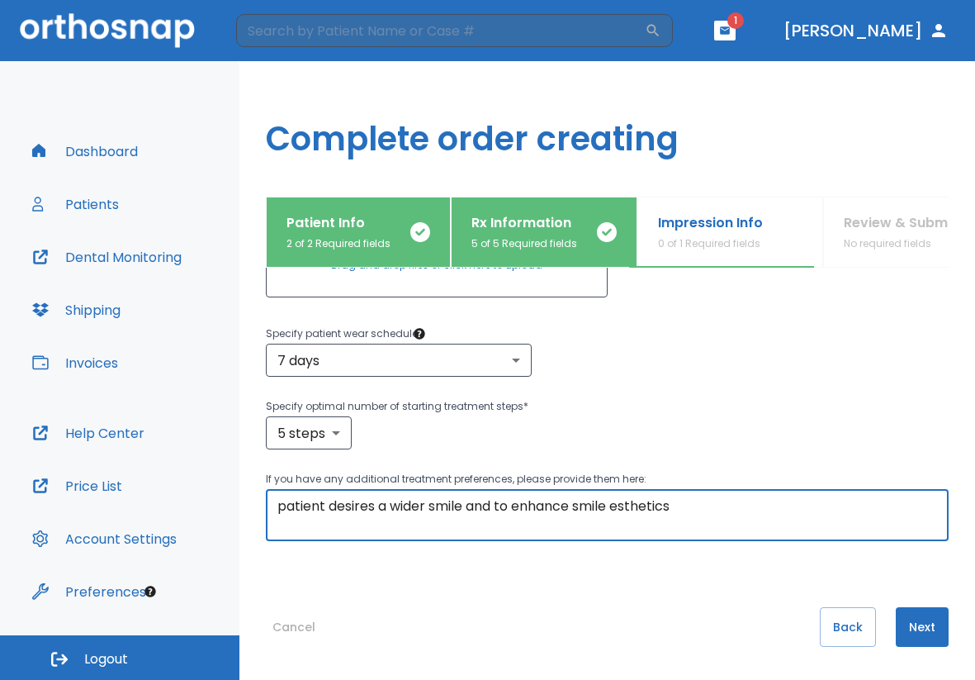
type textarea "patient desires a wider smile and to enhance smile esthetics"
click at [917, 632] on button "Next" at bounding box center [922, 627] width 53 height 40
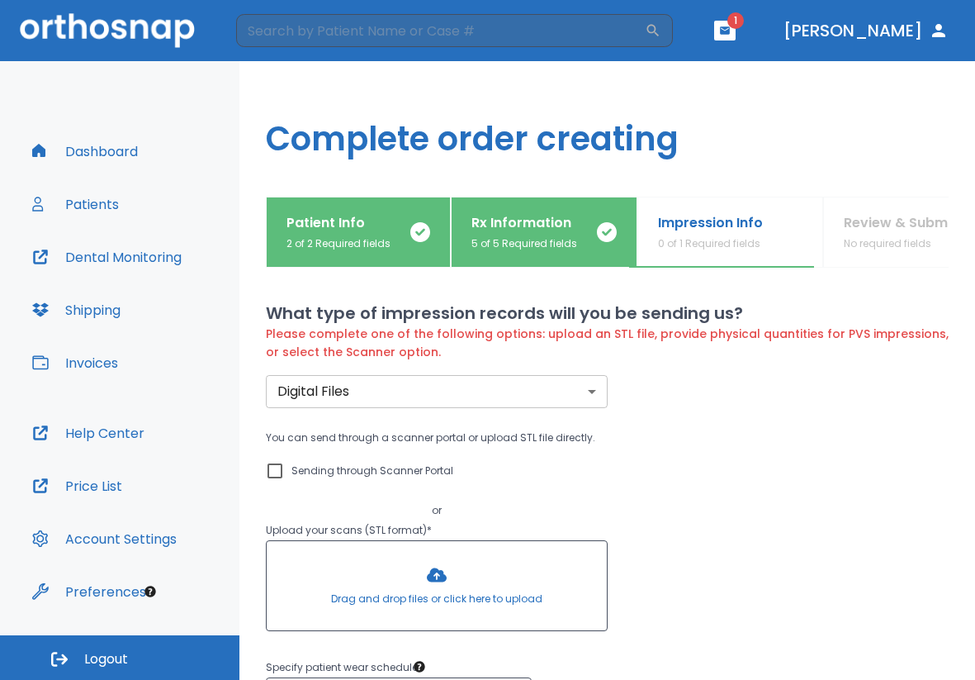
scroll to position [330, 0]
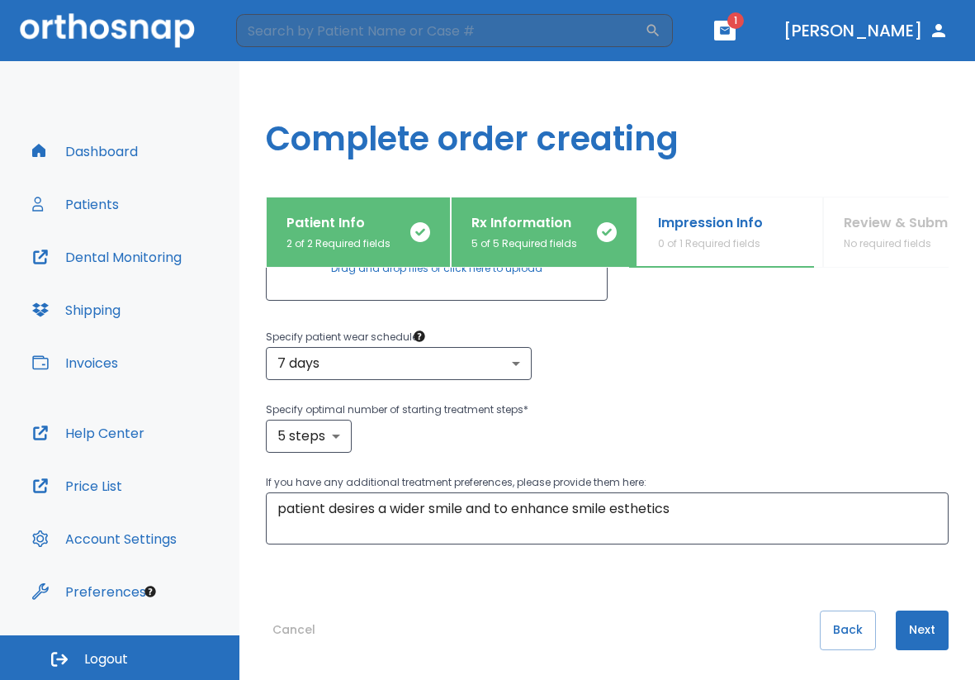
click at [908, 635] on button "Next" at bounding box center [922, 630] width 53 height 40
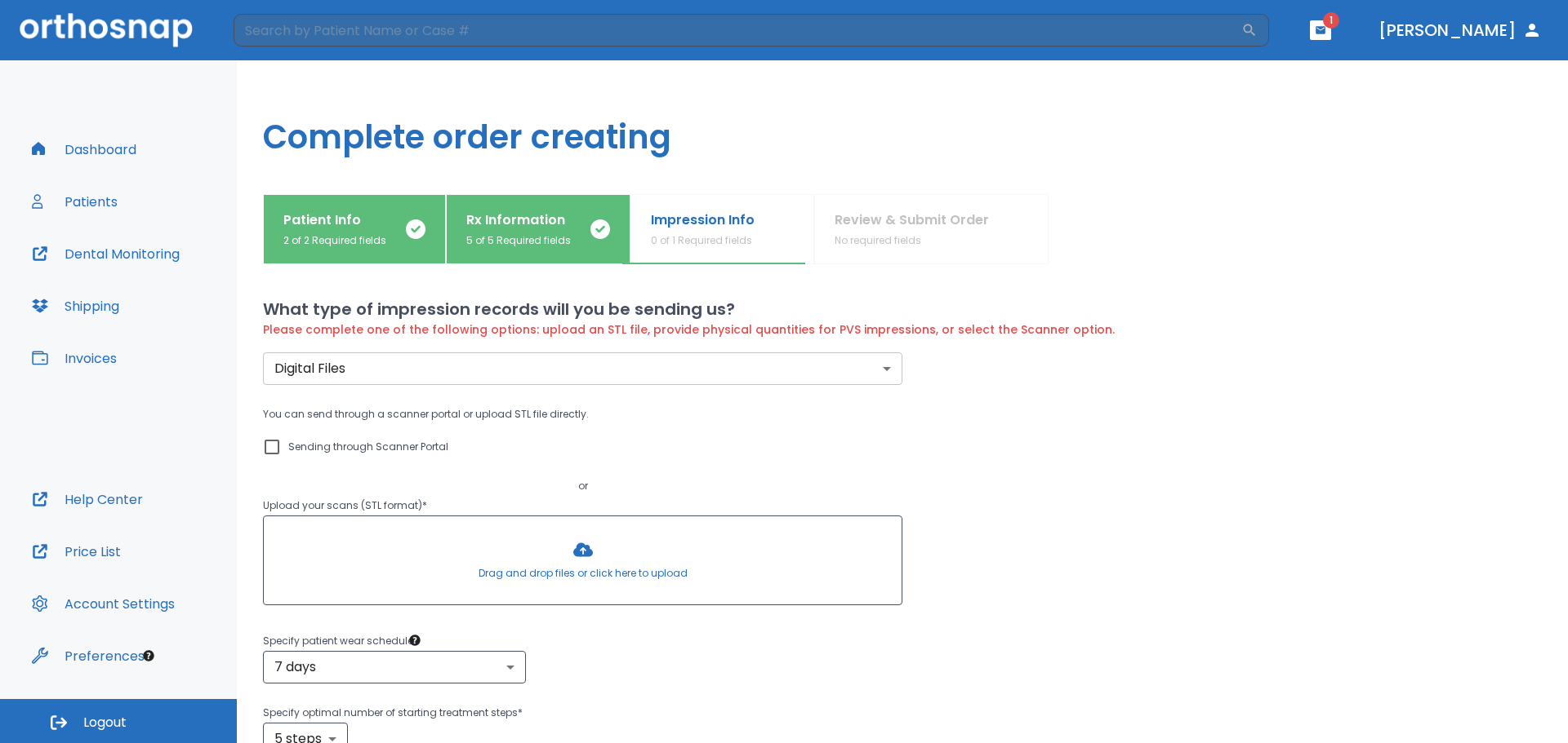
scroll to position [240, 0]
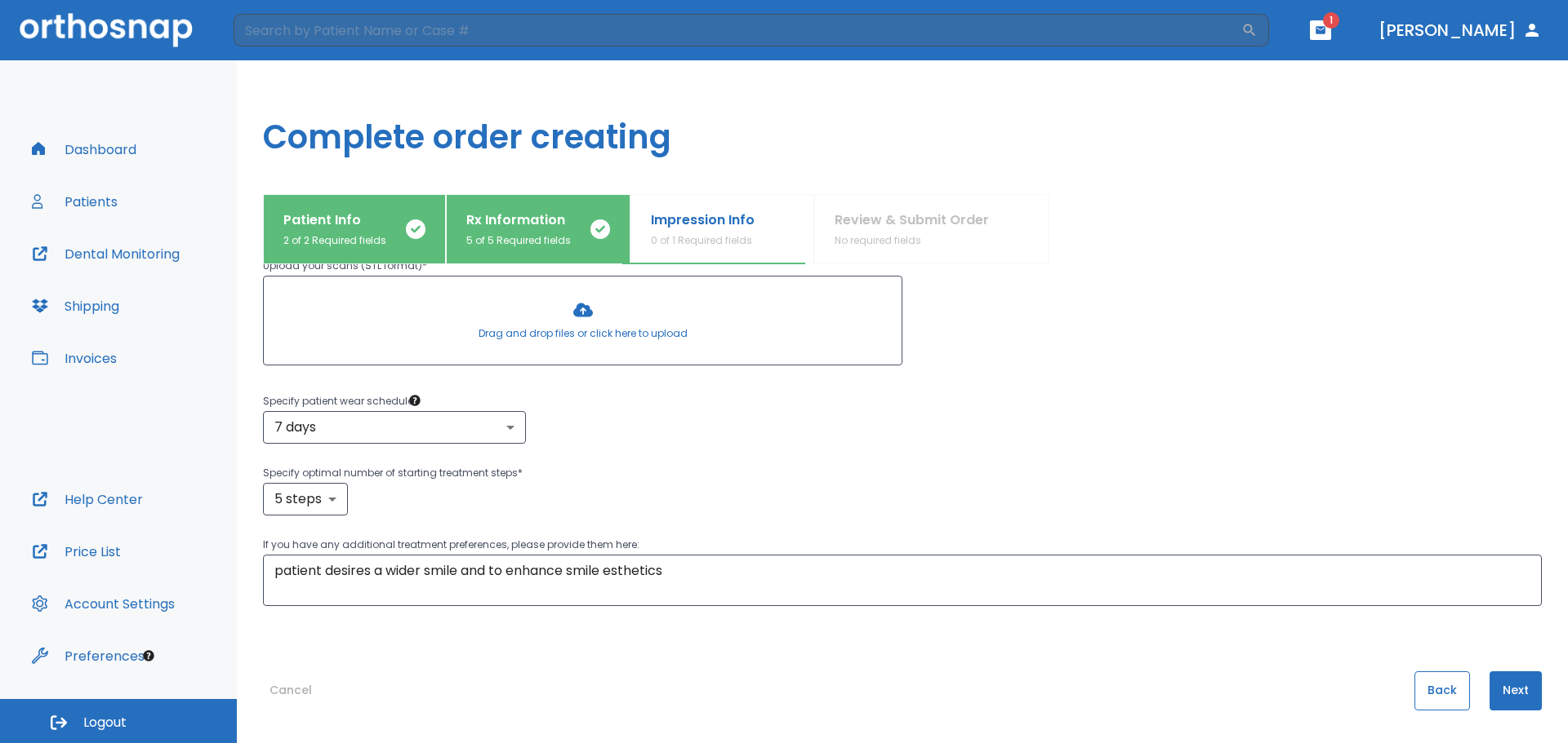
click at [1419, 702] on button "Back" at bounding box center [1442, 692] width 55 height 40
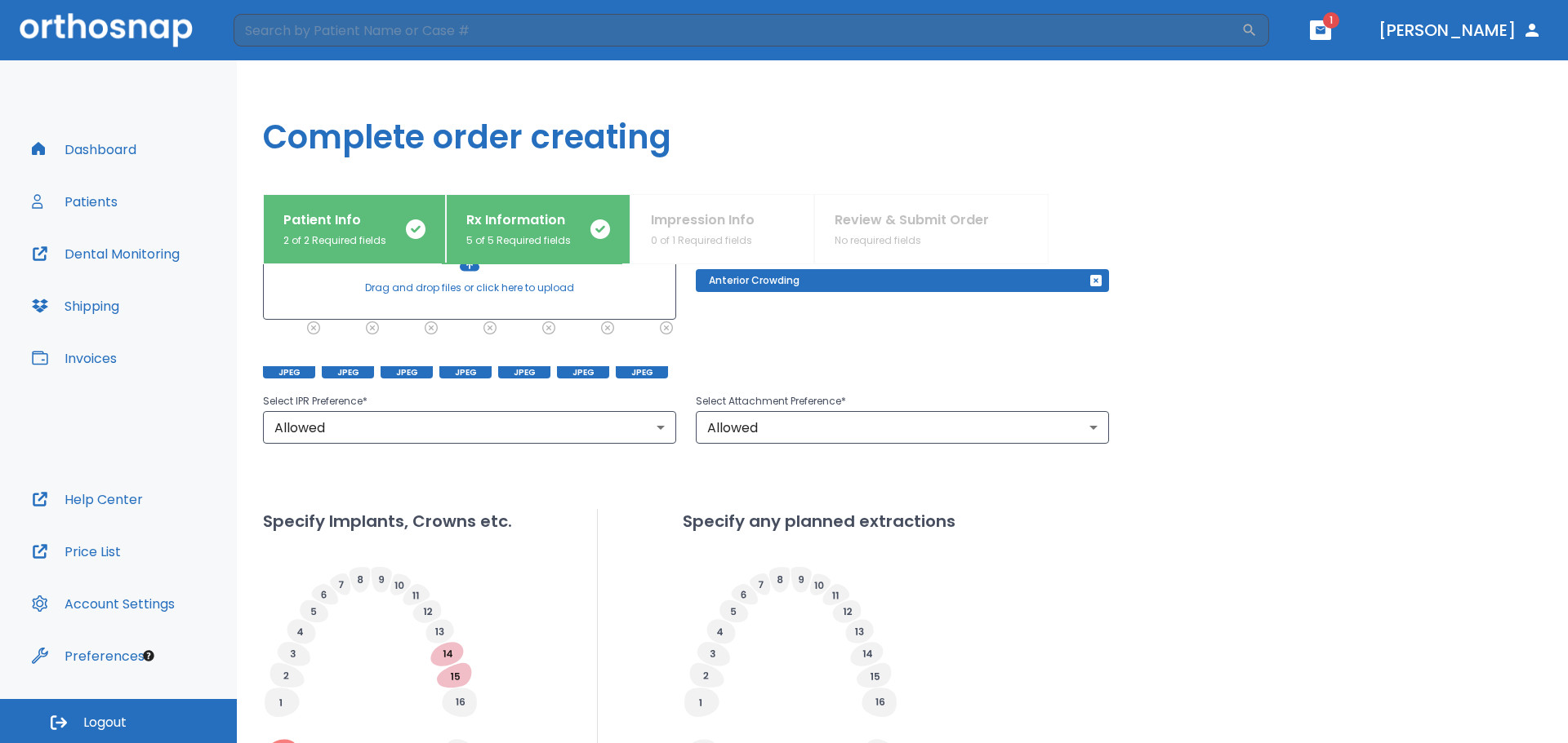
scroll to position [518, 0]
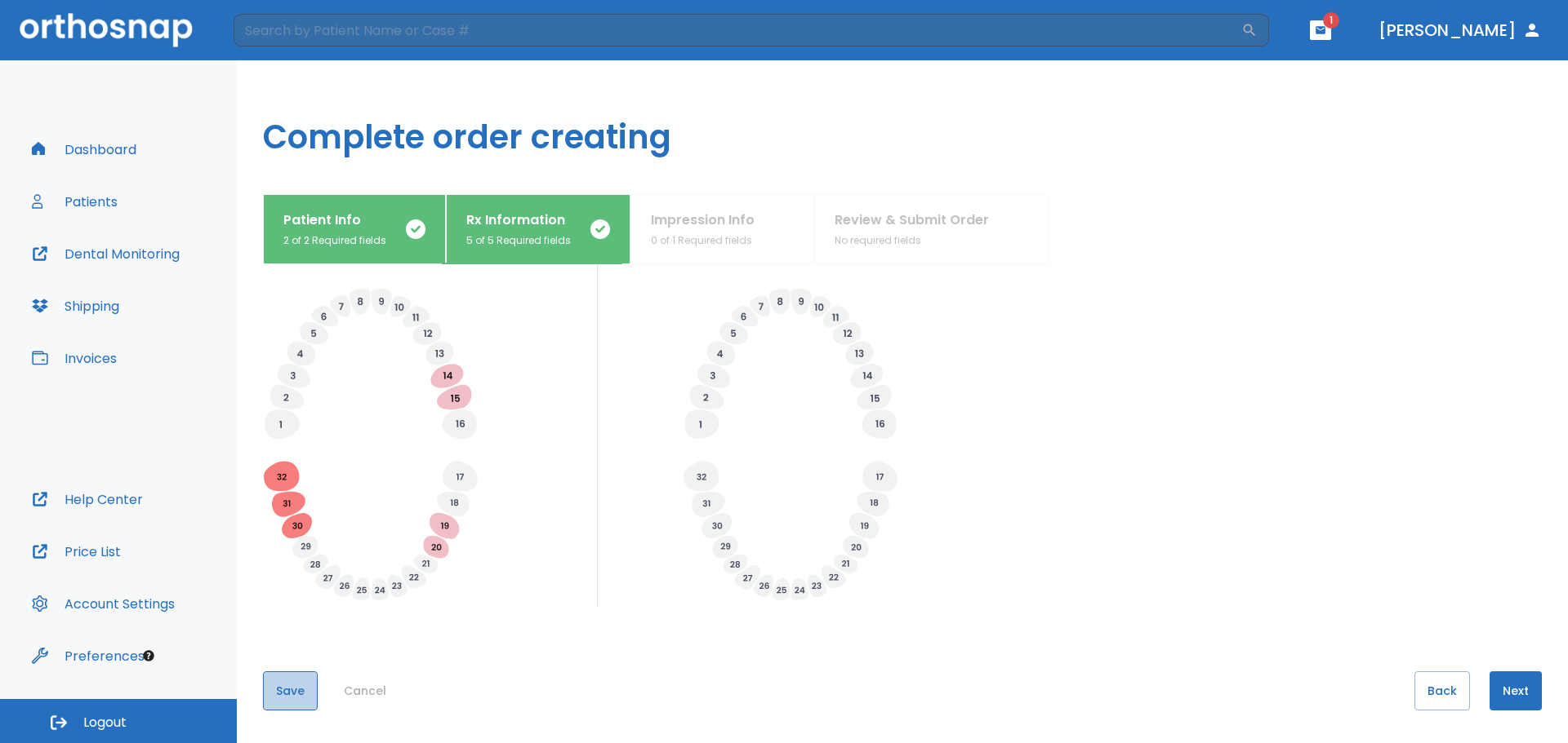
click at [273, 697] on button "Save" at bounding box center [290, 692] width 54 height 40
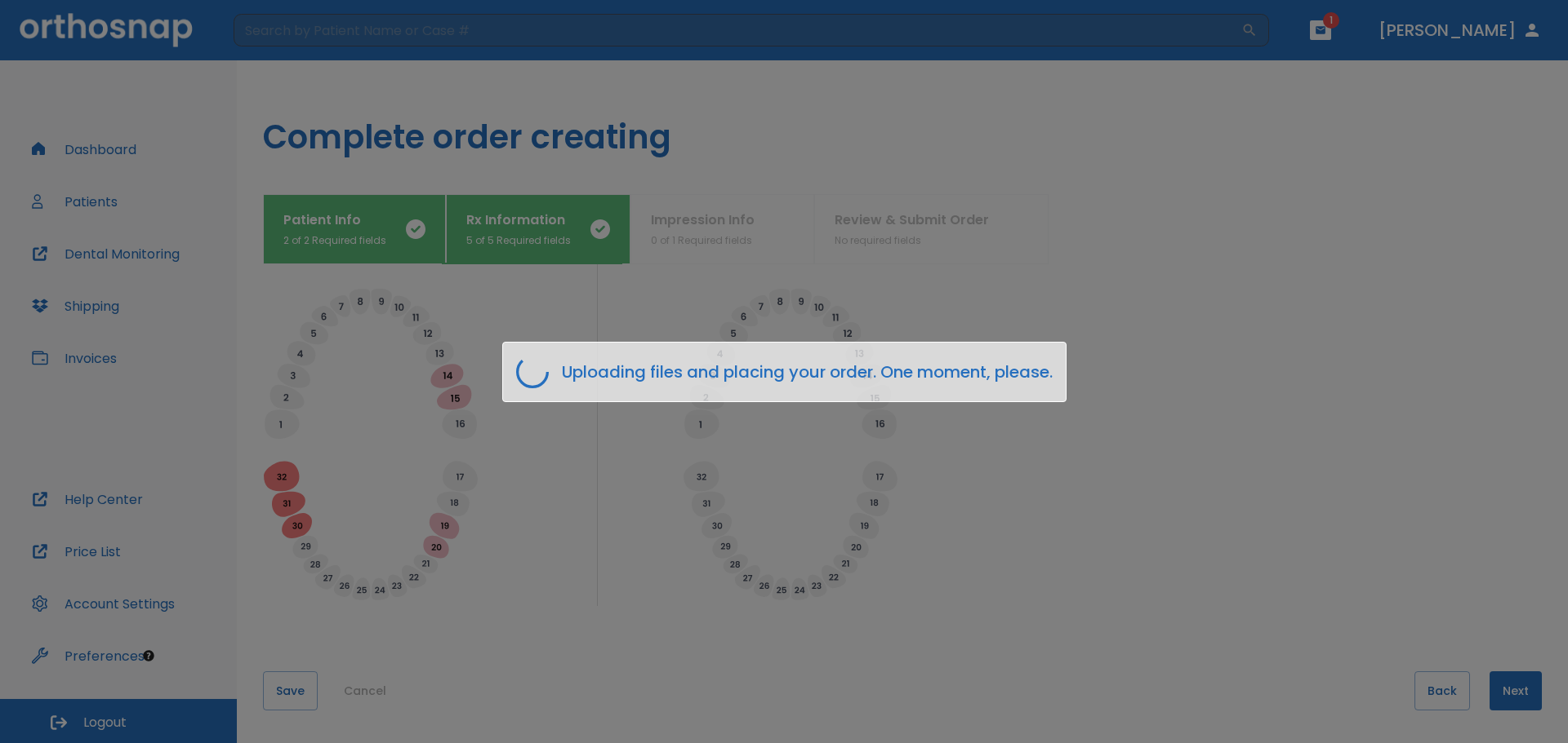
click at [1273, 510] on div "Uploading files and placing your order. One moment, please." at bounding box center [784, 372] width 1568 height 743
click at [1236, 469] on div "Uploading files and placing your order. One moment, please." at bounding box center [784, 372] width 1568 height 743
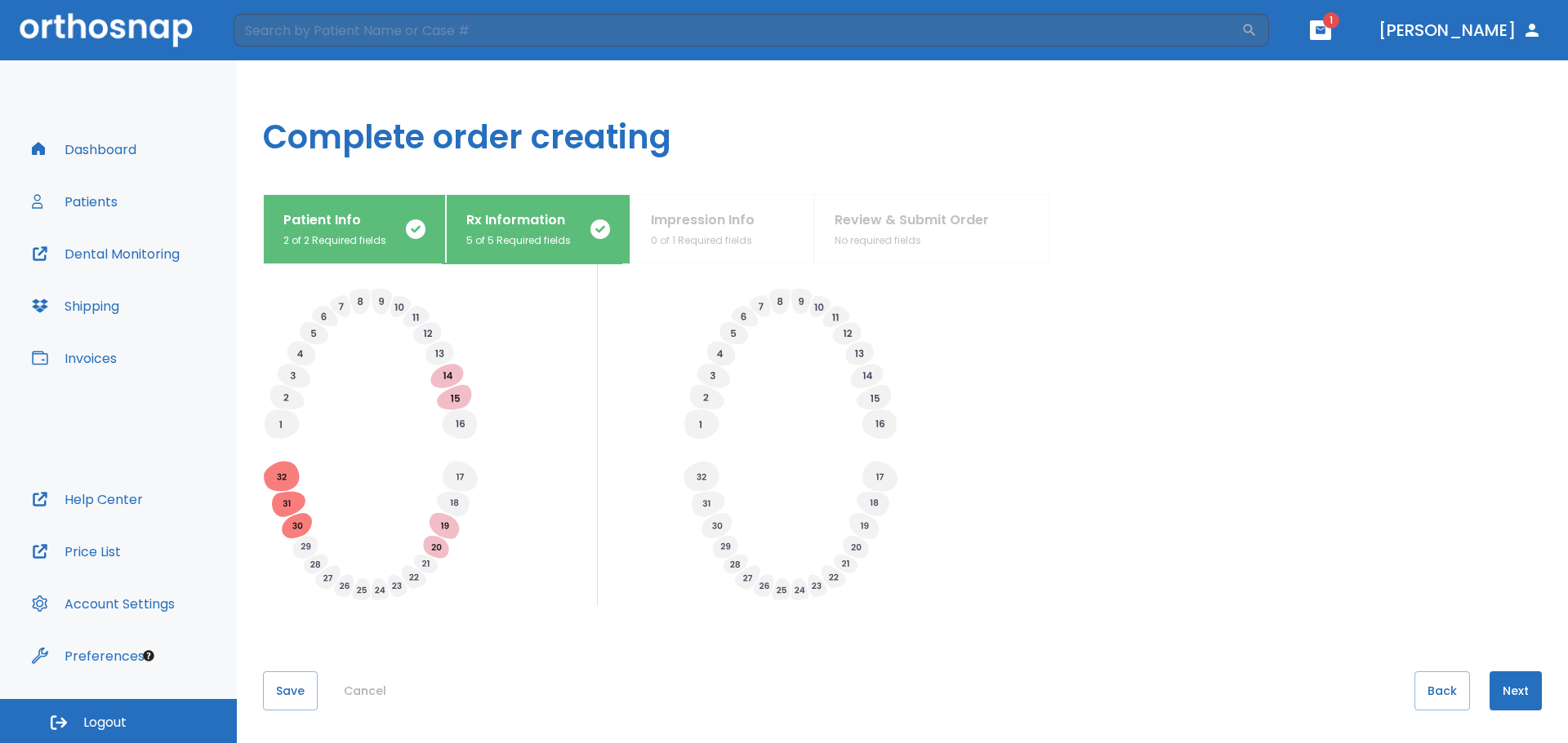
click at [1490, 692] on button "Next" at bounding box center [1516, 692] width 52 height 40
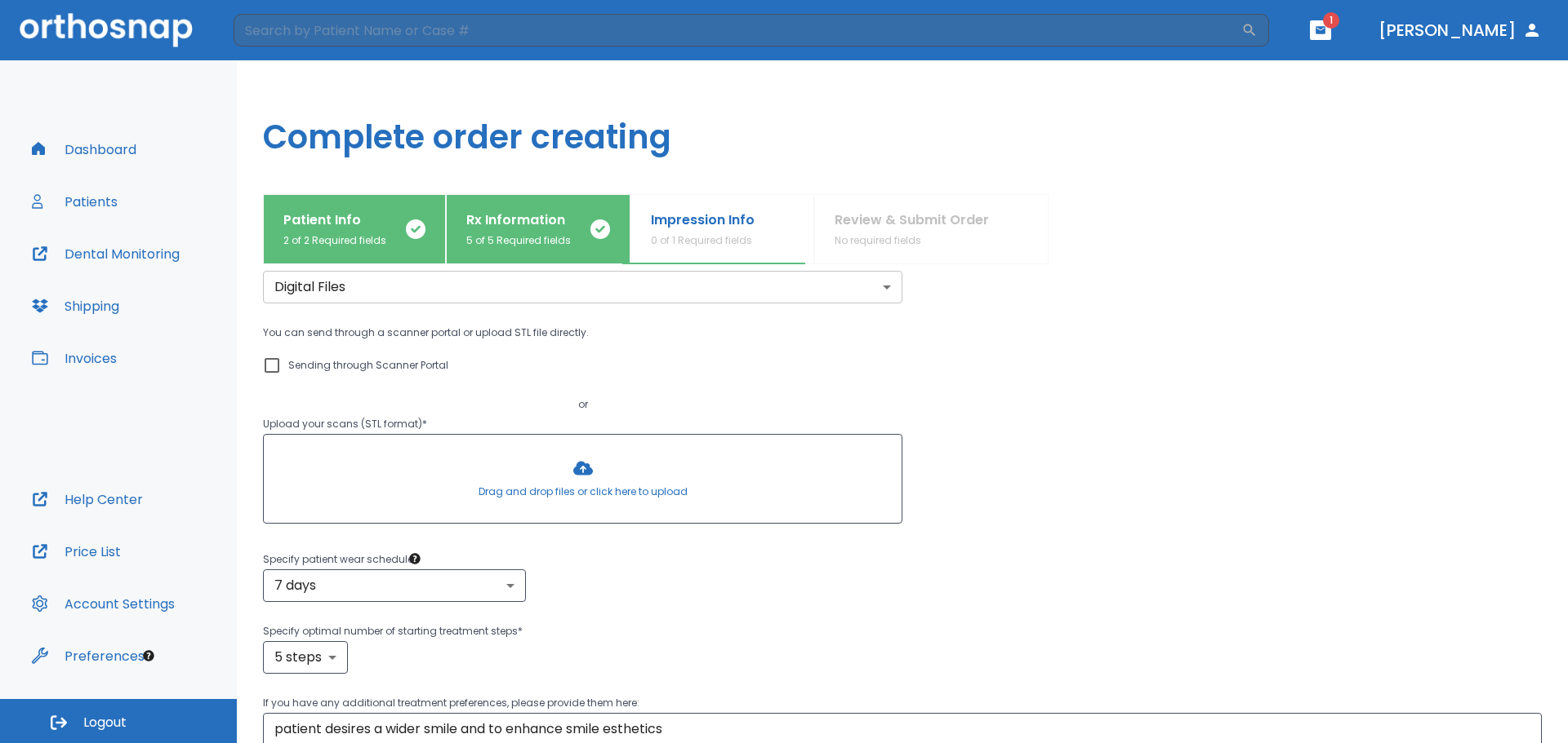
scroll to position [240, 0]
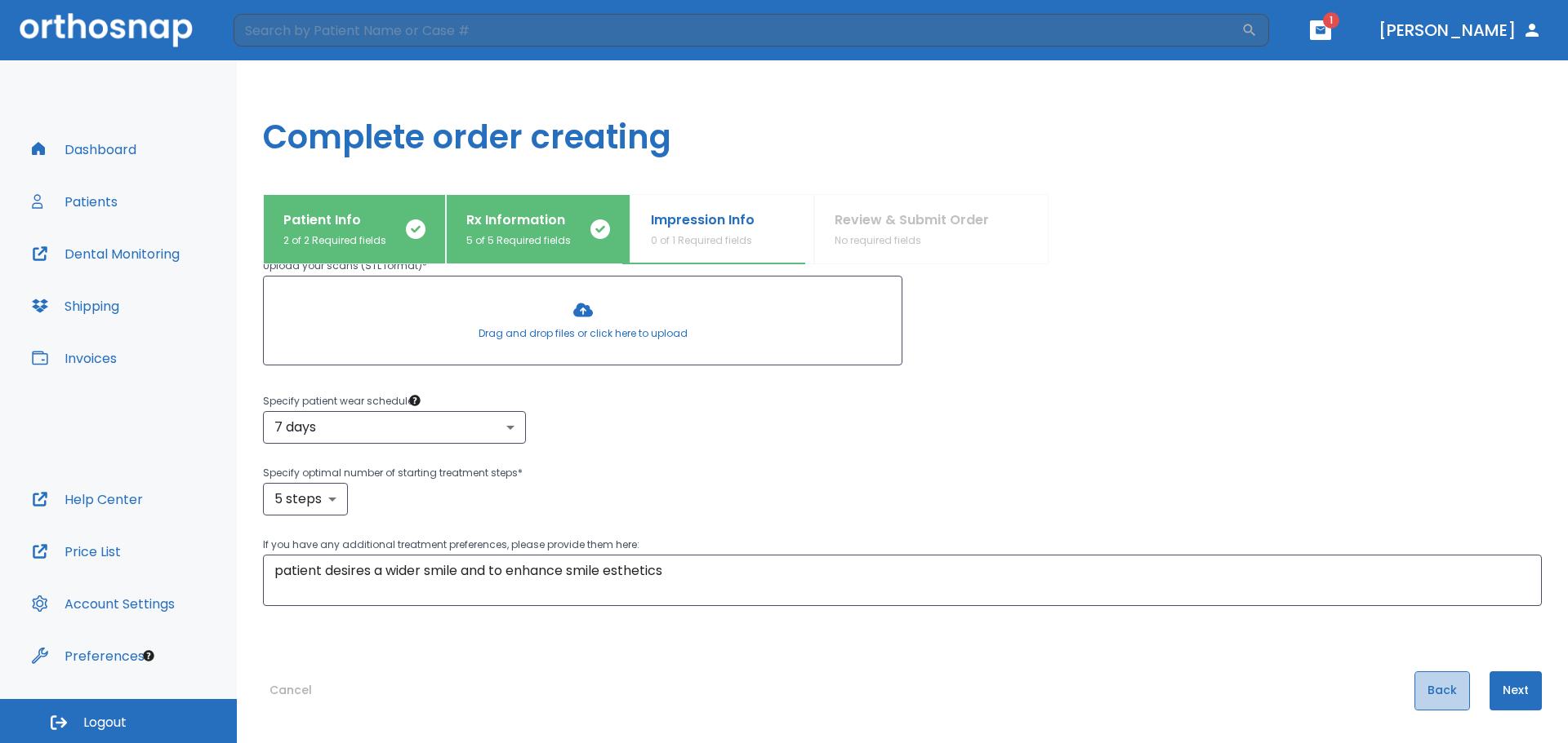
click at [1421, 693] on button "Back" at bounding box center [1442, 692] width 55 height 40
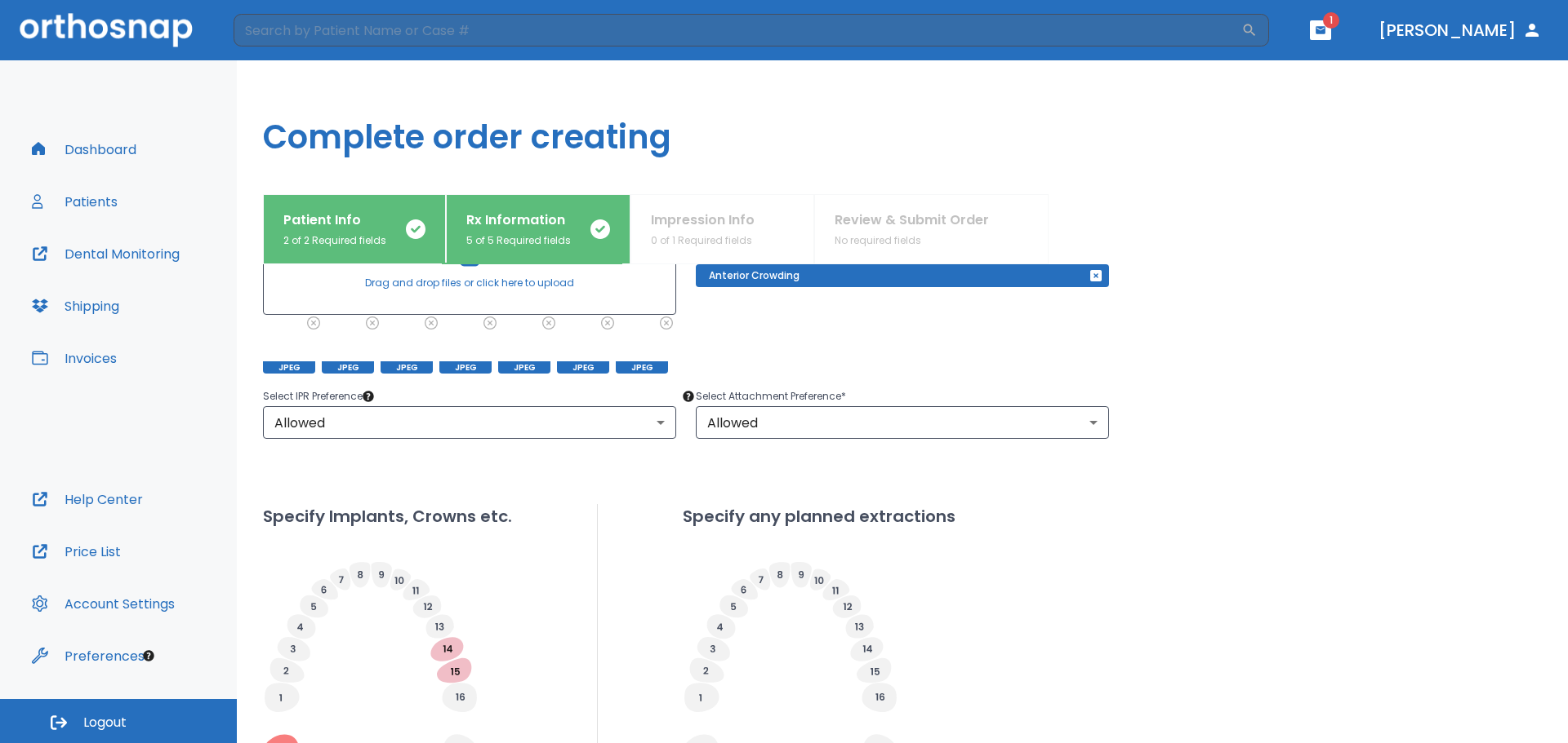
scroll to position [518, 0]
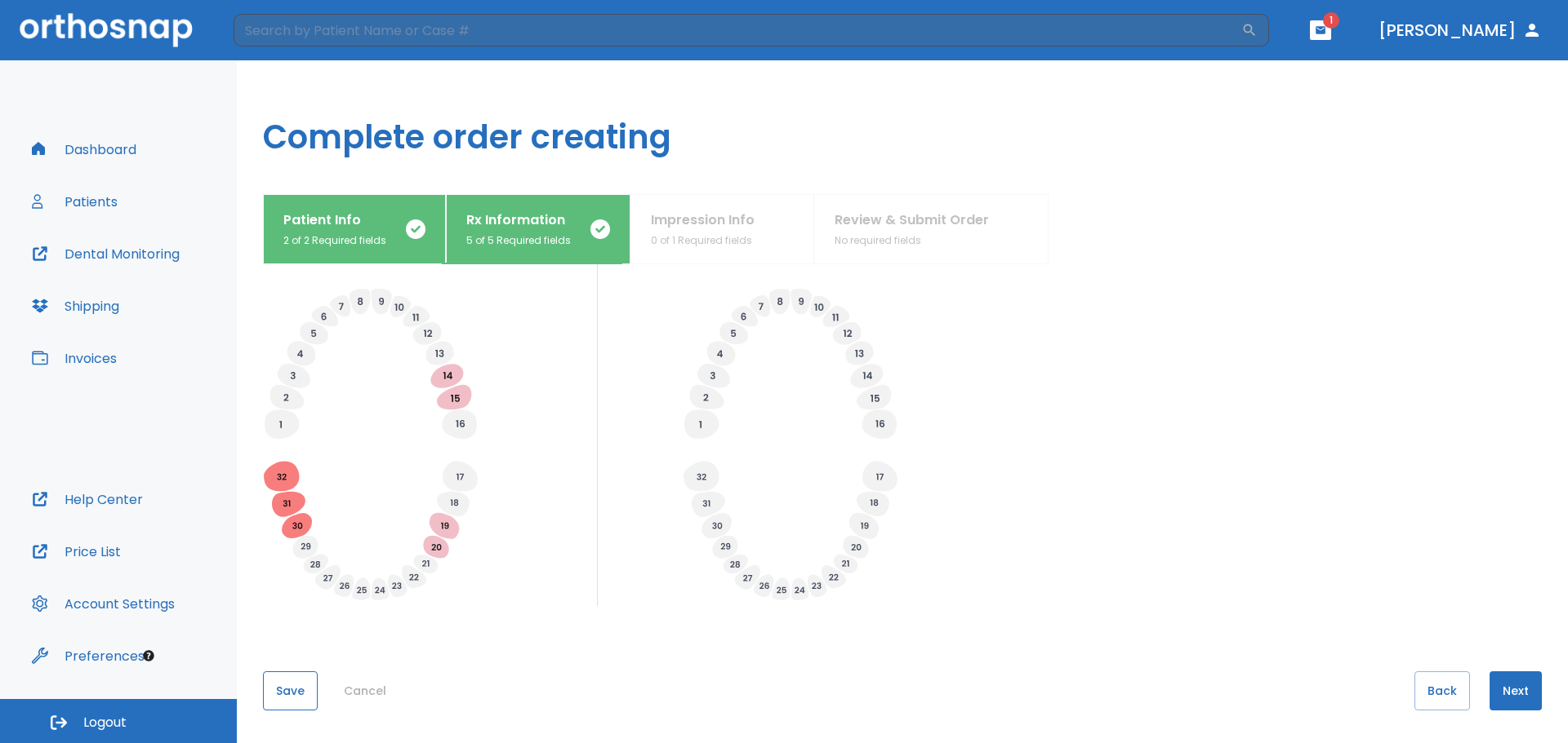
click at [294, 693] on button "Save" at bounding box center [290, 692] width 54 height 40
click at [1505, 680] on button "Next" at bounding box center [1516, 692] width 52 height 40
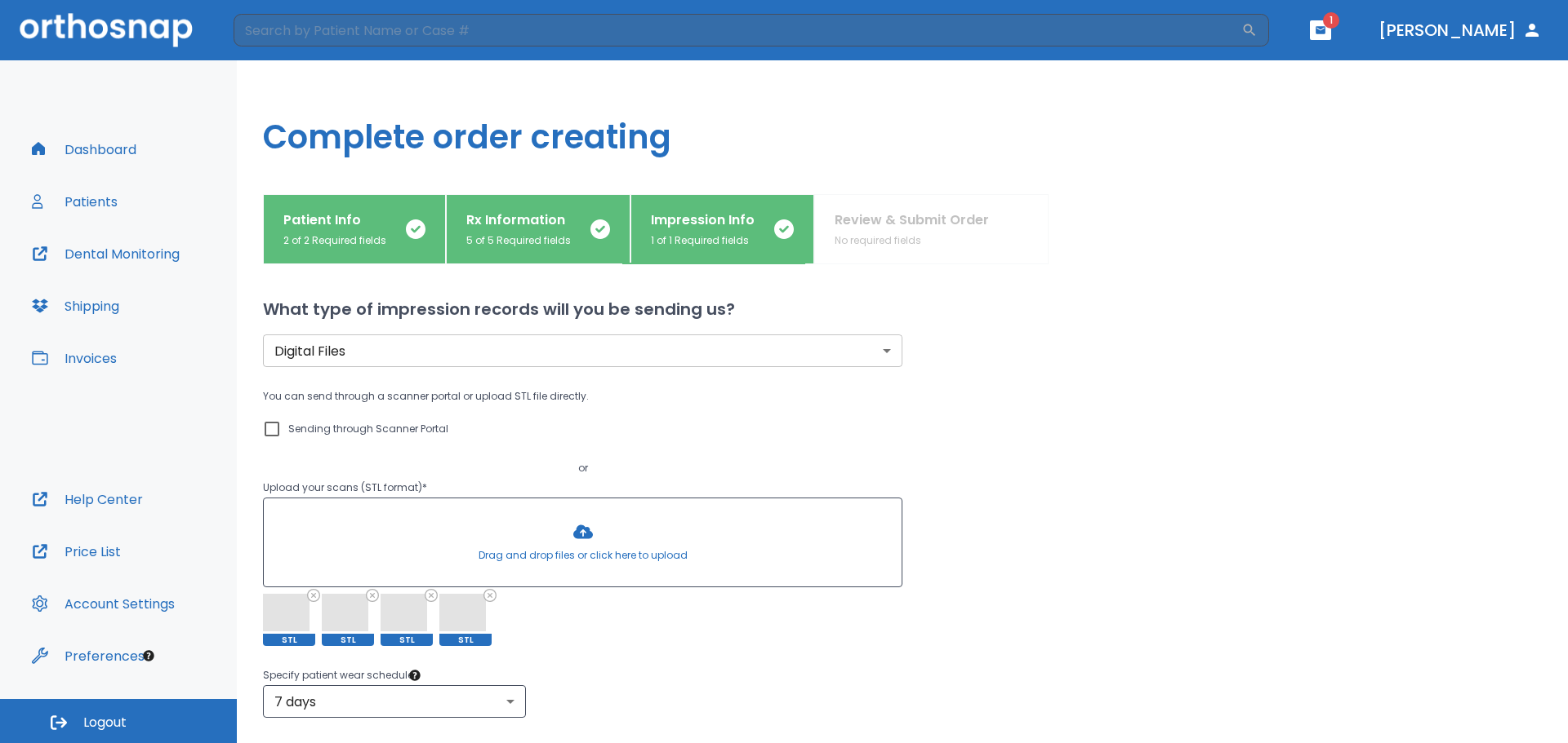
scroll to position [275, 0]
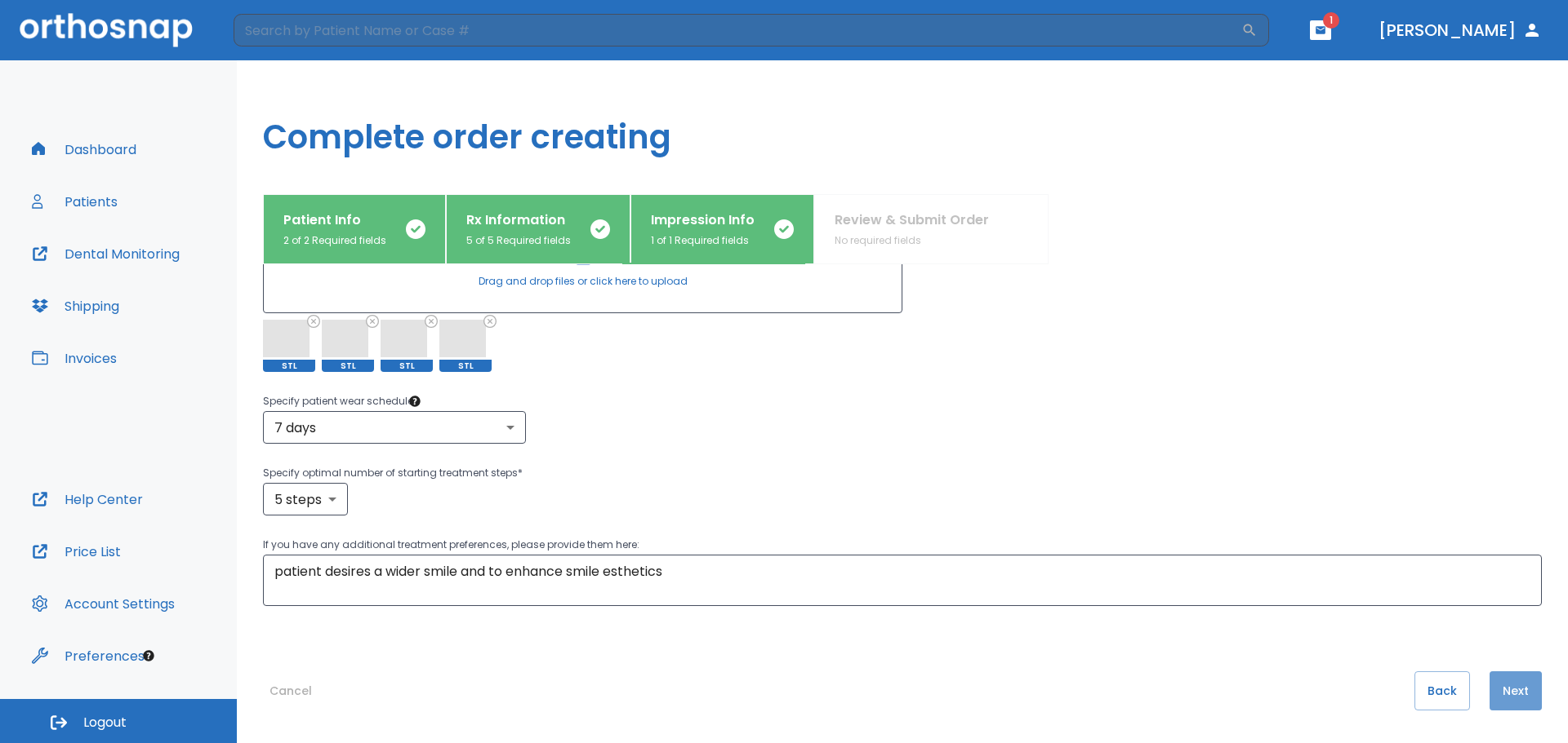
click at [1494, 701] on button "Next" at bounding box center [1516, 692] width 52 height 40
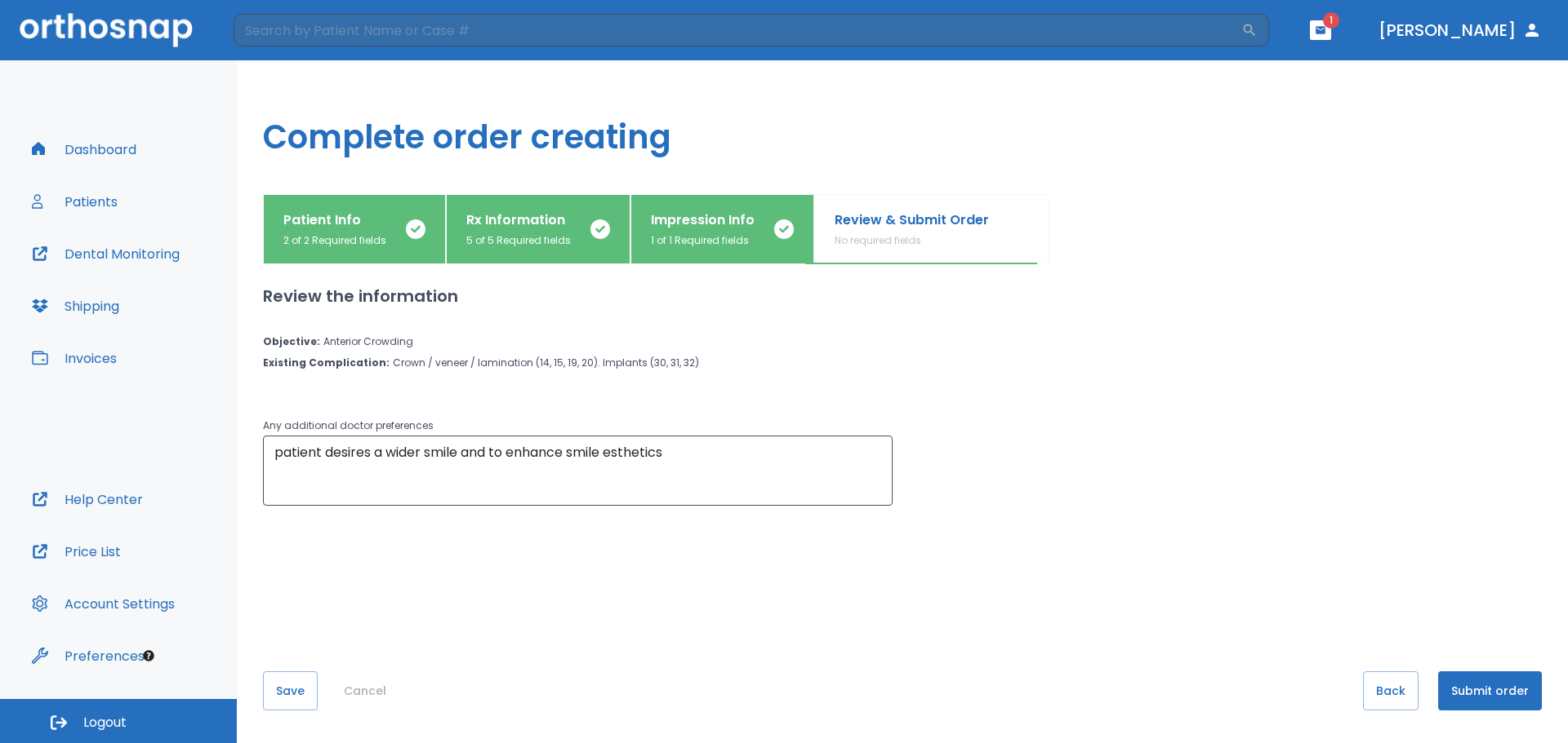
click at [1499, 701] on button "Submit order" at bounding box center [1490, 692] width 104 height 40
click at [720, 247] on p "1 of 1 Required fields" at bounding box center [702, 240] width 104 height 15
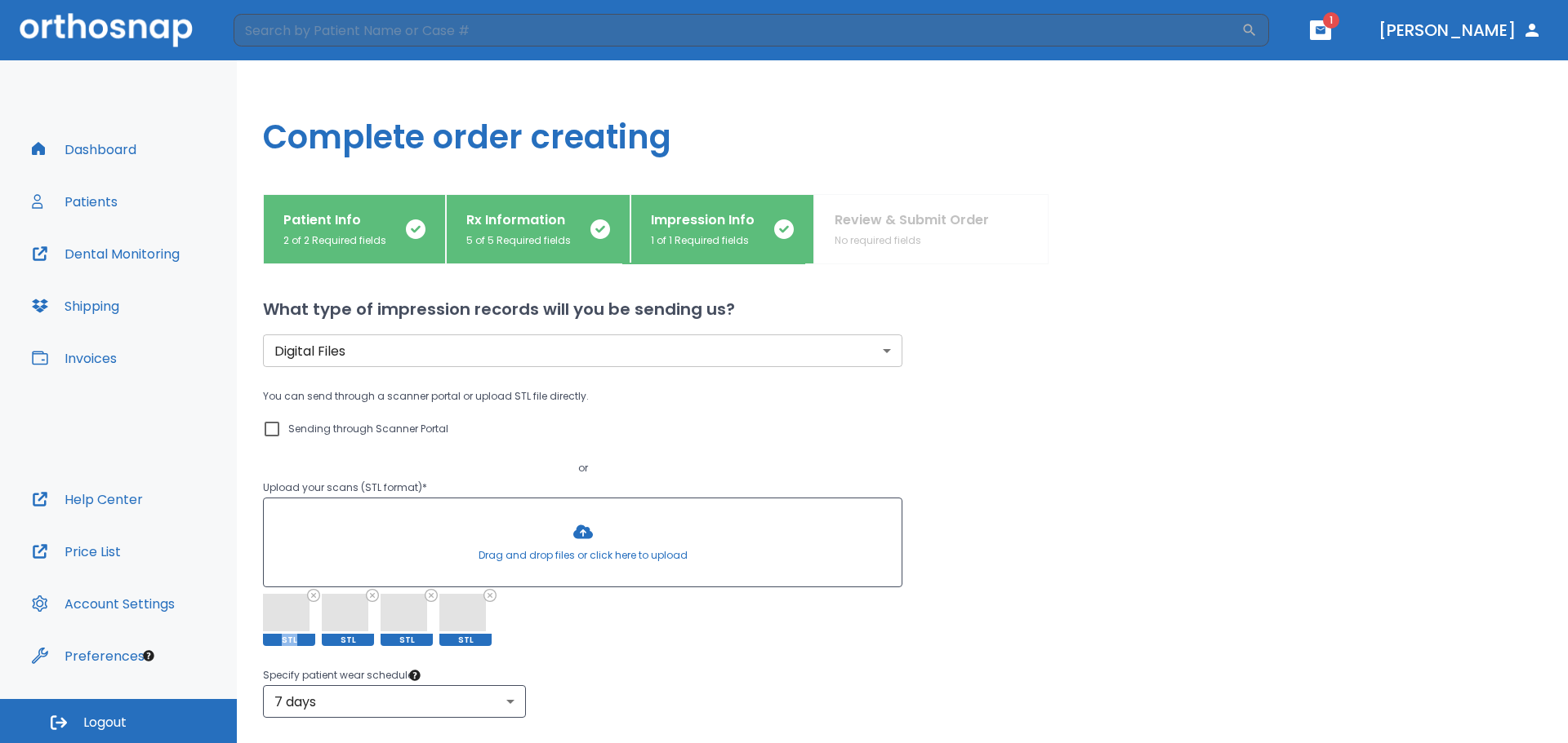
drag, startPoint x: 302, startPoint y: 608, endPoint x: 275, endPoint y: 617, distance: 28.5
click at [281, 606] on span at bounding box center [286, 613] width 46 height 38
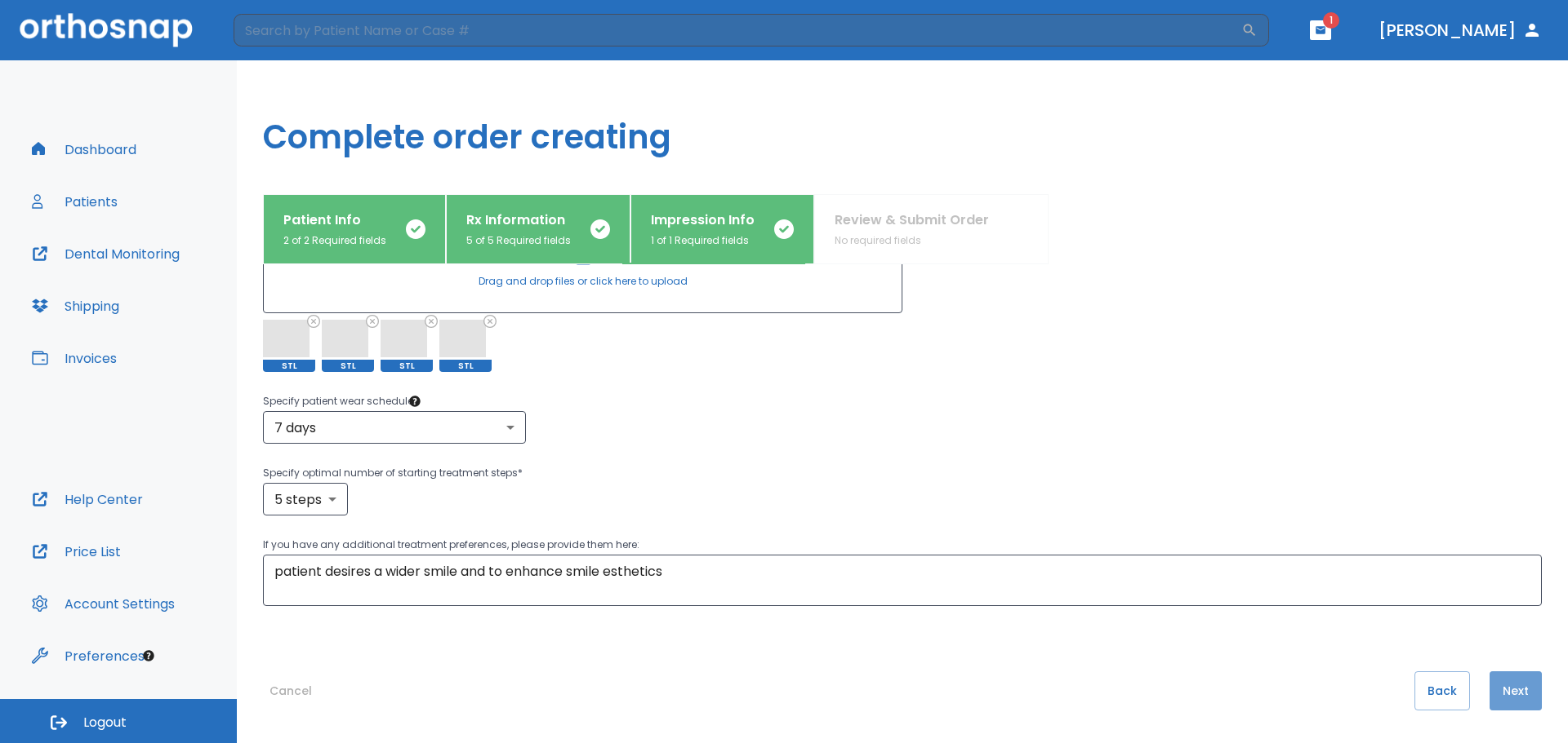
click at [1514, 702] on button "Next" at bounding box center [1516, 692] width 52 height 40
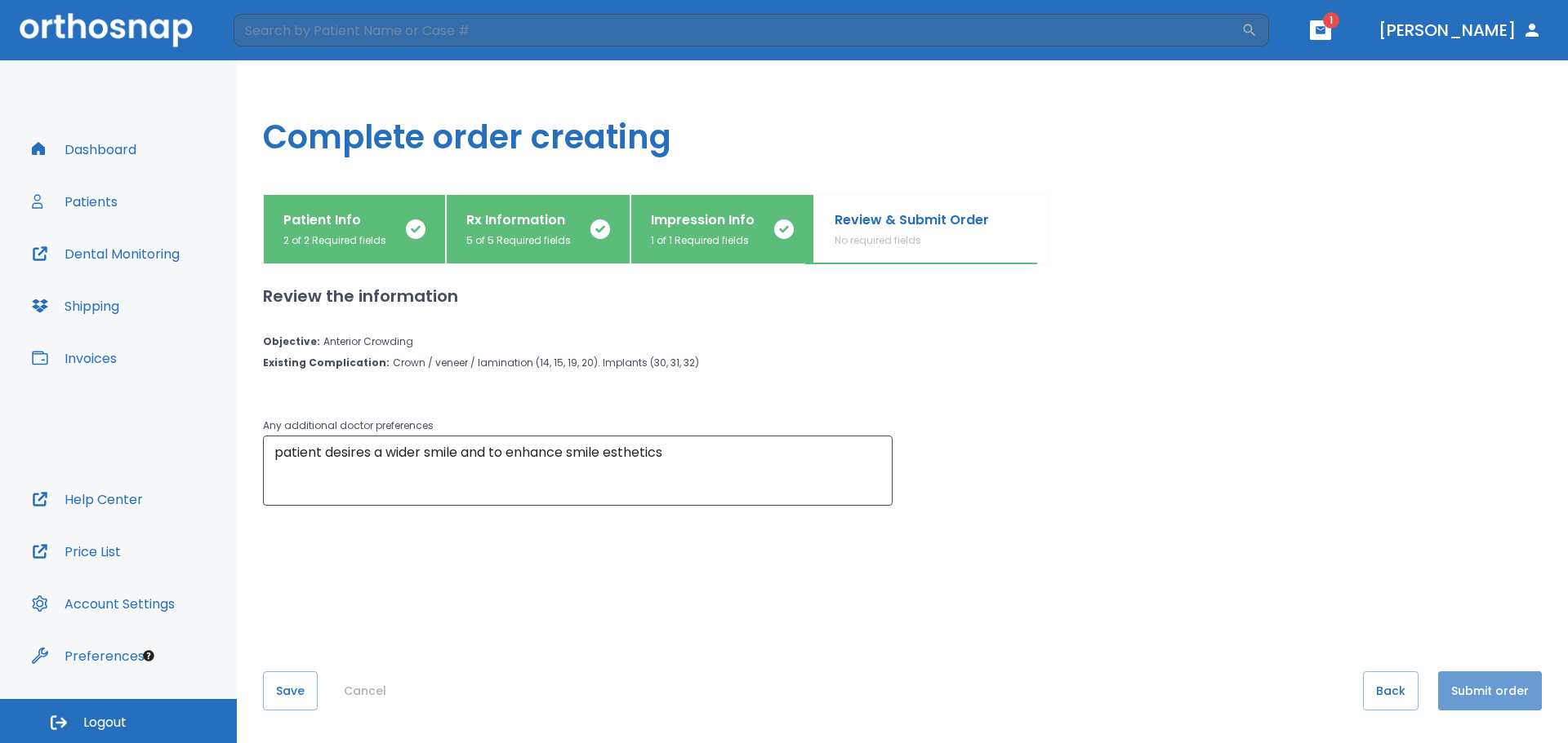
click at [1507, 695] on button "Submit order" at bounding box center [1490, 692] width 104 height 40
click at [1501, 692] on button "Submit order" at bounding box center [1490, 692] width 104 height 40
